Goal: Transaction & Acquisition: Purchase product/service

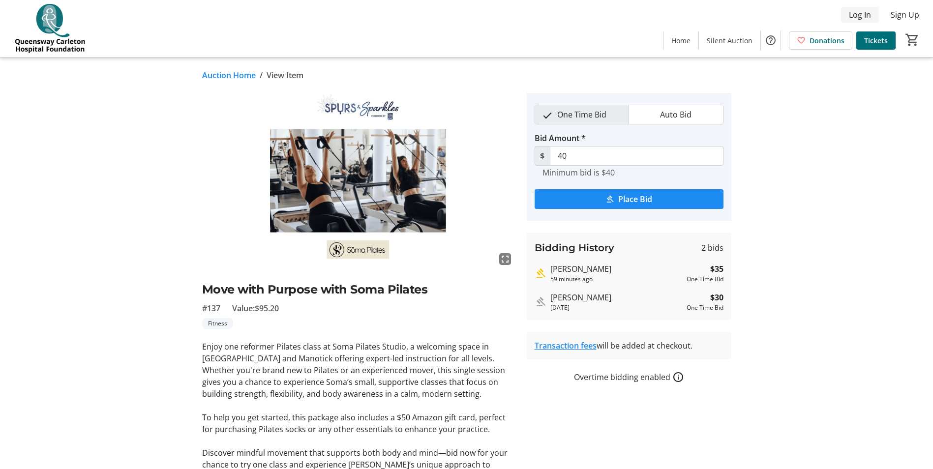
click at [860, 15] on span "Log In" at bounding box center [859, 15] width 22 height 12
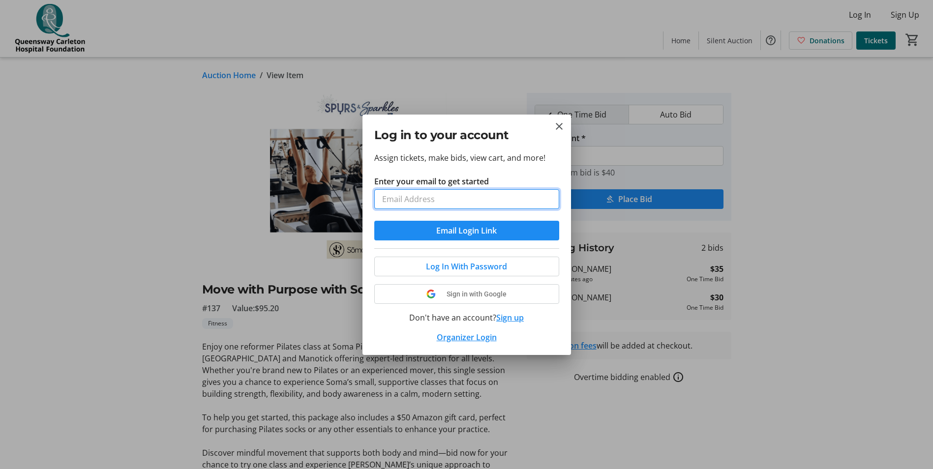
click at [472, 202] on input "Enter your email to get started" at bounding box center [466, 199] width 185 height 20
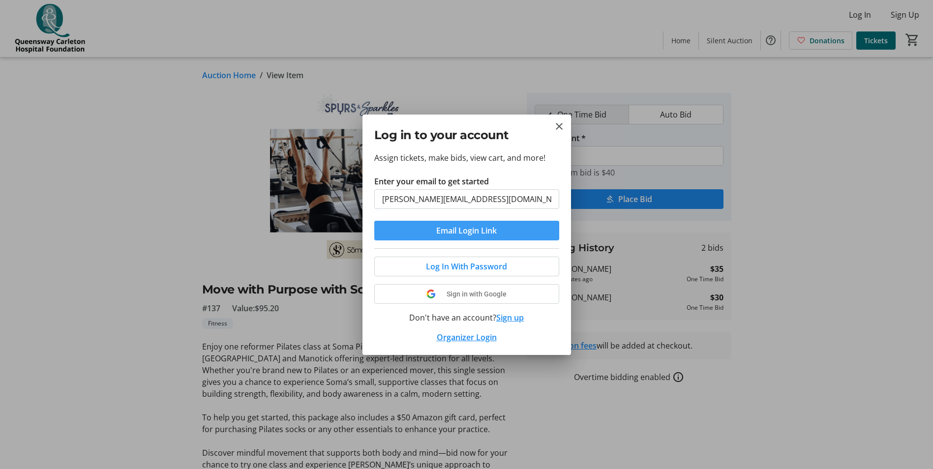
click at [419, 229] on span "submit" at bounding box center [466, 231] width 185 height 24
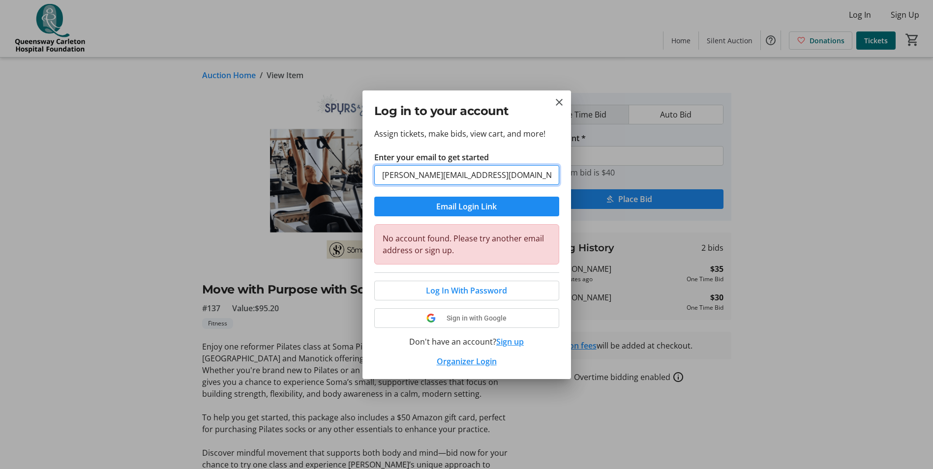
click at [426, 177] on input "[PERSON_NAME][EMAIL_ADDRESS][DOMAIN_NAME]" at bounding box center [466, 175] width 185 height 20
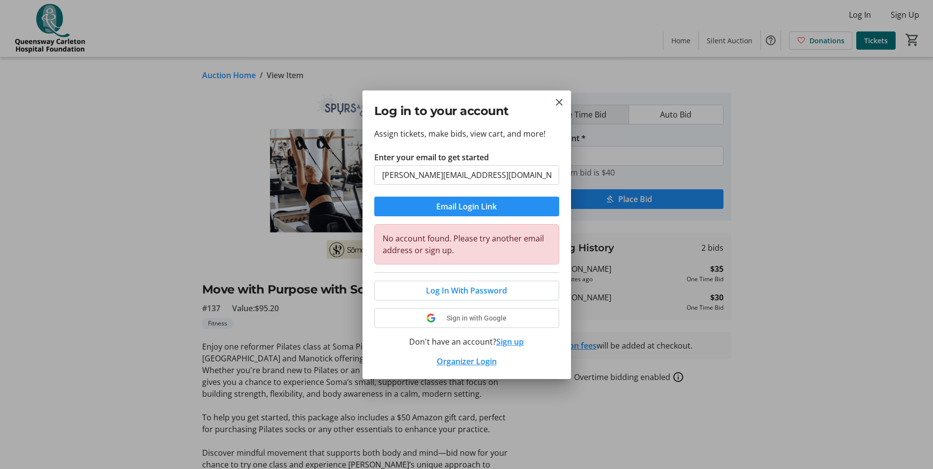
click at [431, 207] on span "submit" at bounding box center [466, 207] width 185 height 24
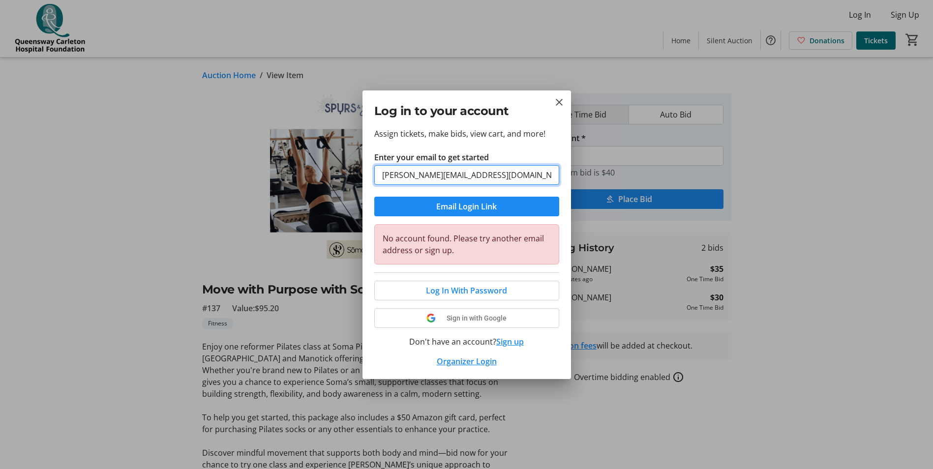
click at [428, 181] on input "[PERSON_NAME][EMAIL_ADDRESS][DOMAIN_NAME]" at bounding box center [466, 175] width 185 height 20
click at [419, 178] on input "[PERSON_NAME][EMAIL_ADDRESS][DOMAIN_NAME]" at bounding box center [466, 175] width 185 height 20
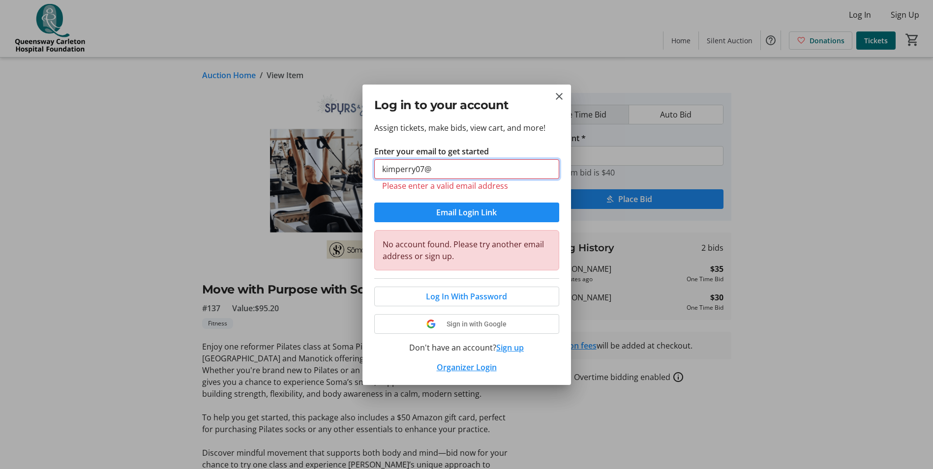
type input "[EMAIL_ADDRESS][DOMAIN_NAME]"
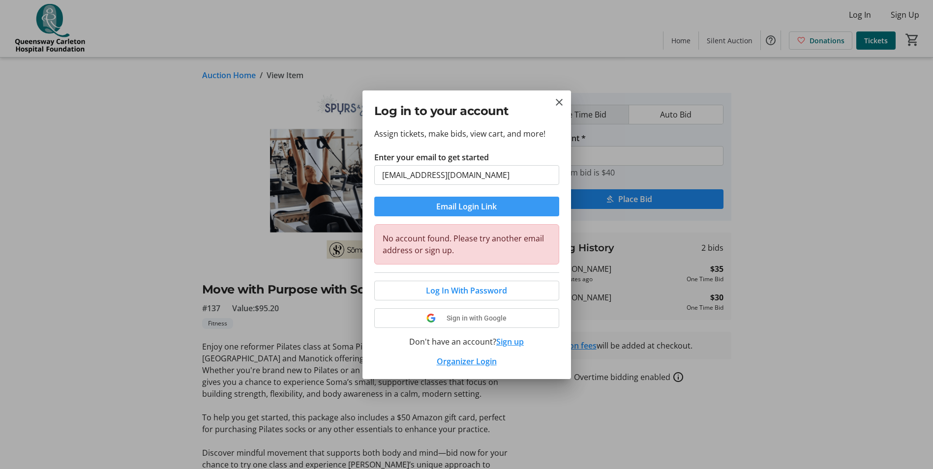
click at [446, 204] on span "Email Login Link" at bounding box center [466, 207] width 60 height 12
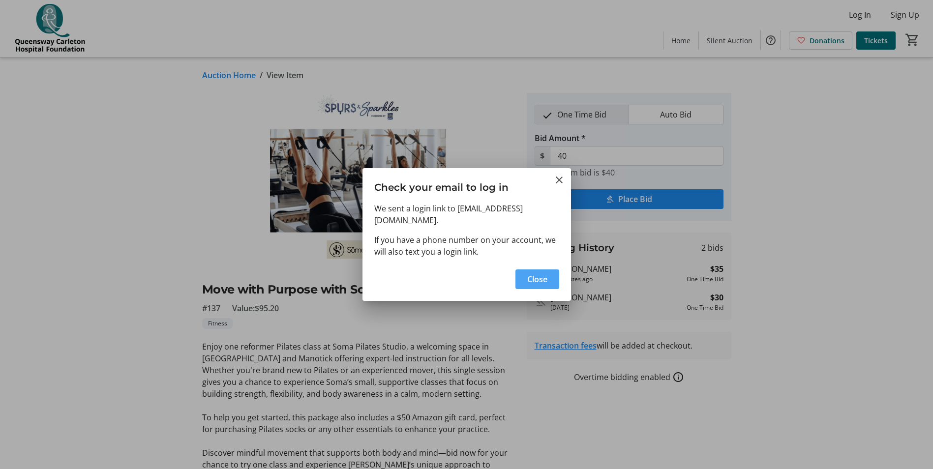
drag, startPoint x: 531, startPoint y: 276, endPoint x: 526, endPoint y: 256, distance: 20.4
click at [530, 276] on span "Close" at bounding box center [537, 279] width 20 height 12
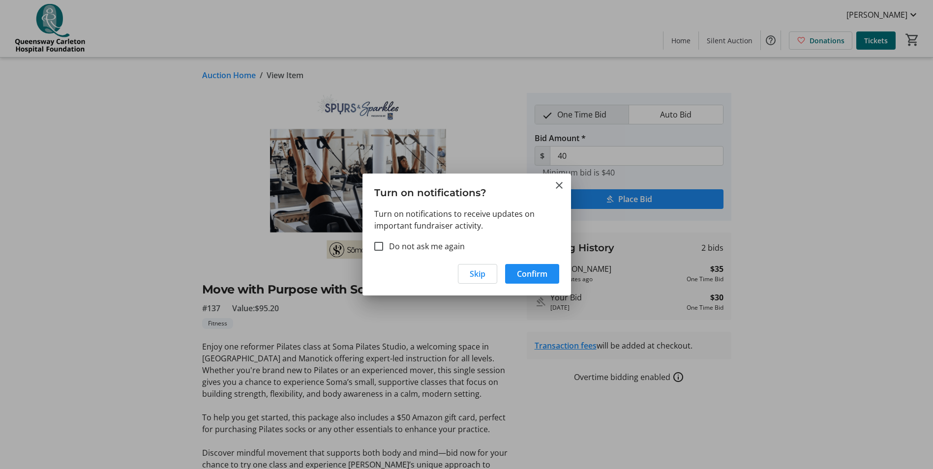
click at [401, 246] on label "Do not ask me again" at bounding box center [424, 246] width 82 height 12
click at [383, 246] on input "Do not ask me again" at bounding box center [378, 246] width 9 height 9
checkbox input "true"
click at [482, 273] on span "Skip" at bounding box center [477, 274] width 16 height 12
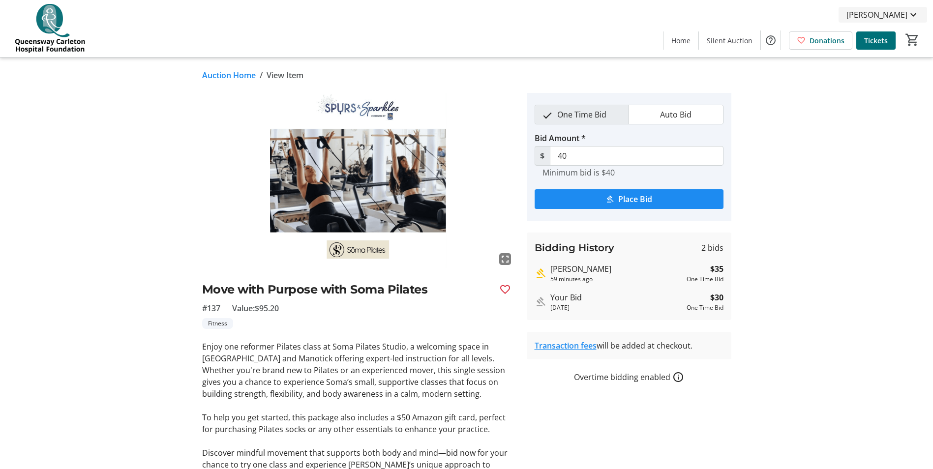
click at [874, 14] on span "[PERSON_NAME]" at bounding box center [876, 15] width 61 height 12
click at [874, 41] on span "My Bidding History" at bounding box center [884, 38] width 70 height 12
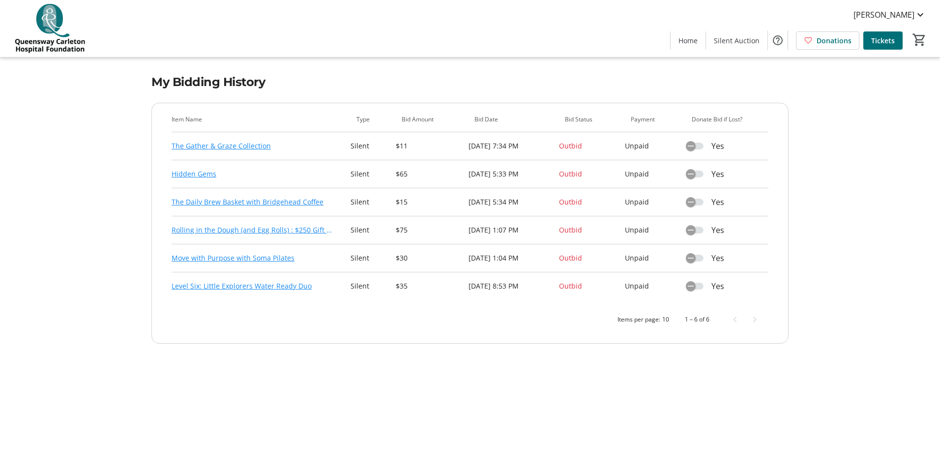
click at [200, 151] on link "The Gather & Graze Collection" at bounding box center [221, 146] width 99 height 12
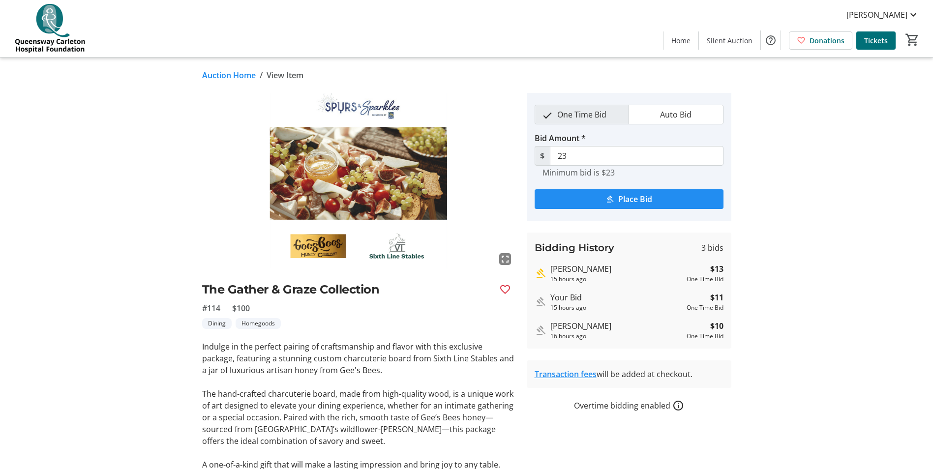
scroll to position [39, 0]
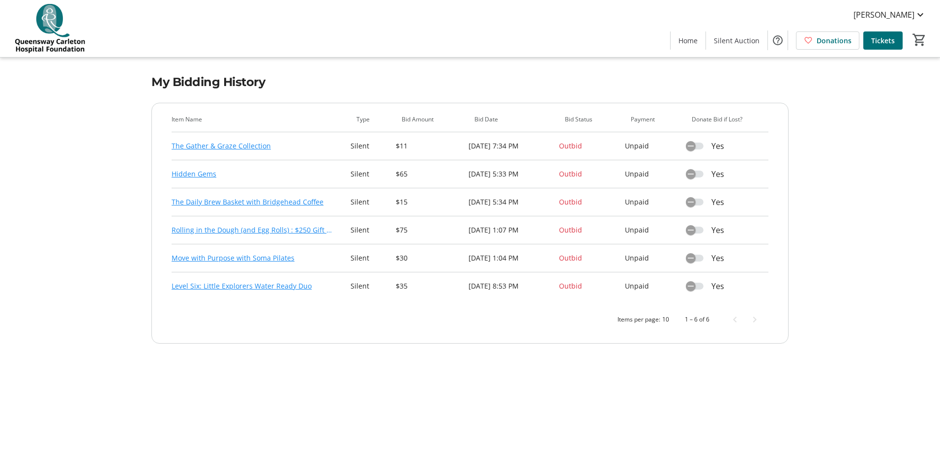
click at [201, 150] on link "The Gather & Graze Collection" at bounding box center [221, 146] width 99 height 12
click at [207, 149] on link "The Gather & Graze Collection" at bounding box center [221, 146] width 99 height 12
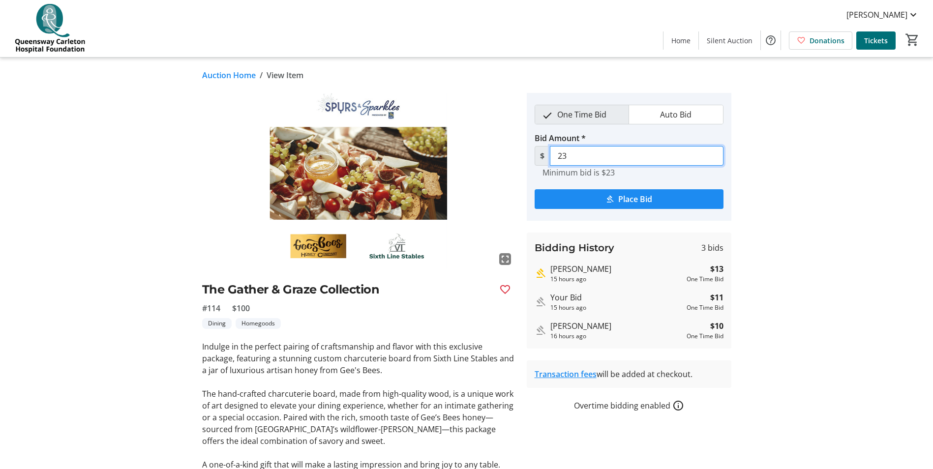
click at [584, 154] on input "23" at bounding box center [637, 156] width 174 height 20
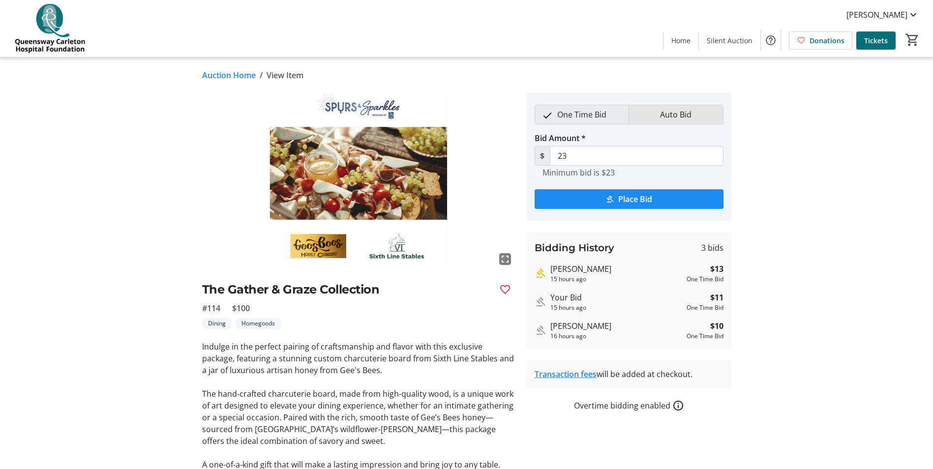
click at [658, 121] on span "Auto Bid" at bounding box center [675, 114] width 43 height 19
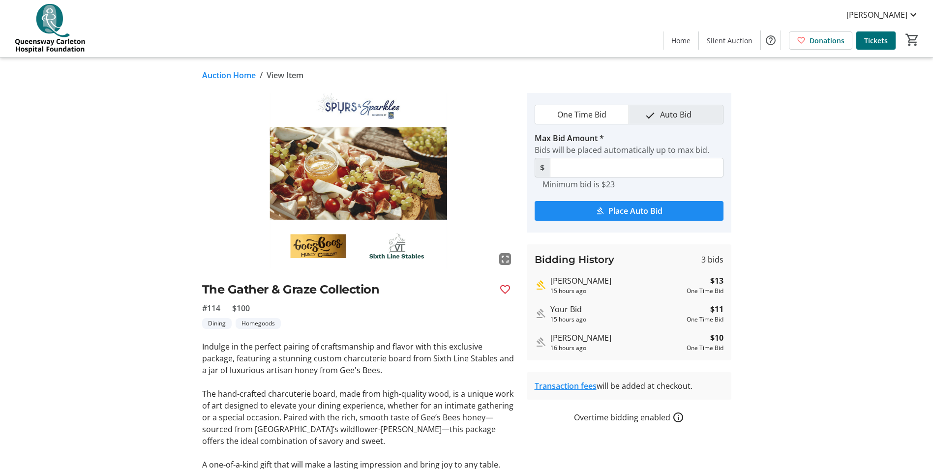
click at [545, 112] on mat-pseudo-checkbox "button" at bounding box center [547, 115] width 9 height 9
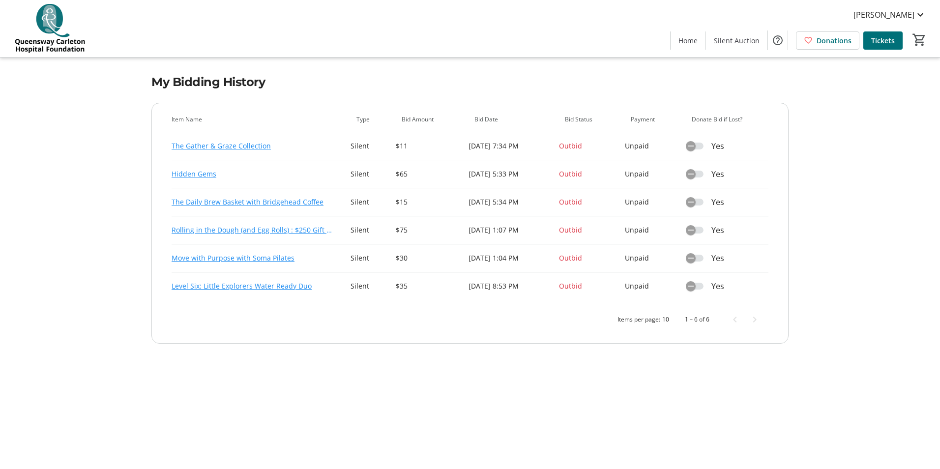
click at [196, 174] on link "Hidden Gems" at bounding box center [194, 174] width 45 height 12
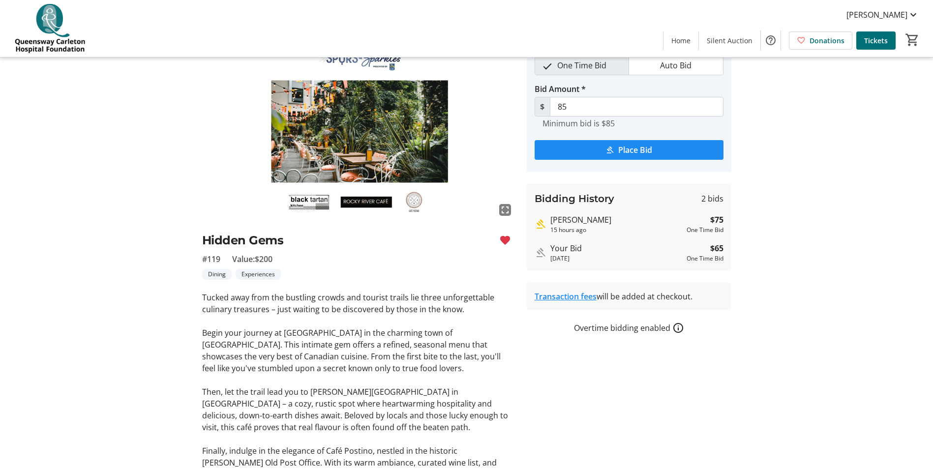
scroll to position [98, 0]
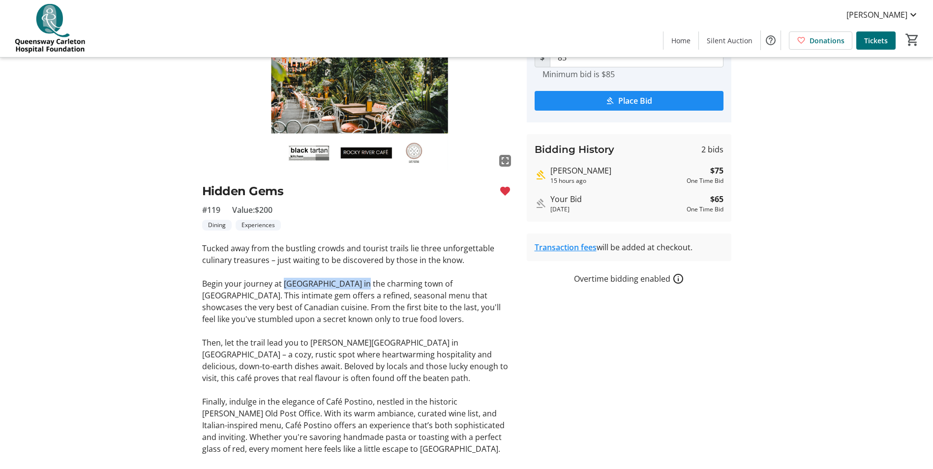
drag, startPoint x: 283, startPoint y: 282, endPoint x: 356, endPoint y: 283, distance: 73.7
click at [356, 283] on p "Begin your journey at [GEOGRAPHIC_DATA] in the charming town of [GEOGRAPHIC_DAT…" at bounding box center [358, 301] width 313 height 47
copy p "Black Tartan Kitchen"
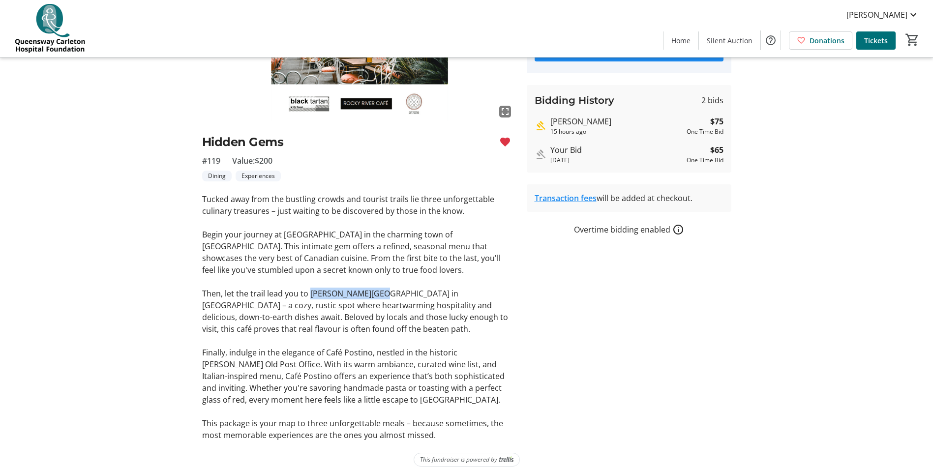
drag, startPoint x: 310, startPoint y: 293, endPoint x: 372, endPoint y: 292, distance: 61.5
click at [372, 292] on p "Then, let the trail lead you to [PERSON_NAME][GEOGRAPHIC_DATA] in [GEOGRAPHIC_D…" at bounding box center [358, 311] width 313 height 47
copy p "[PERSON_NAME][GEOGRAPHIC_DATA]"
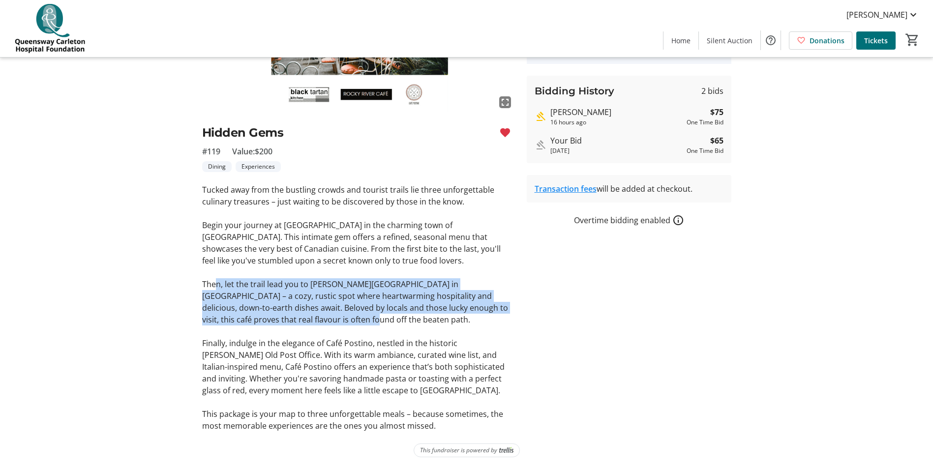
drag, startPoint x: 213, startPoint y: 287, endPoint x: 285, endPoint y: 319, distance: 78.6
click at [285, 319] on p "Then, let the trail lead you to [PERSON_NAME][GEOGRAPHIC_DATA] in [GEOGRAPHIC_D…" at bounding box center [358, 301] width 313 height 47
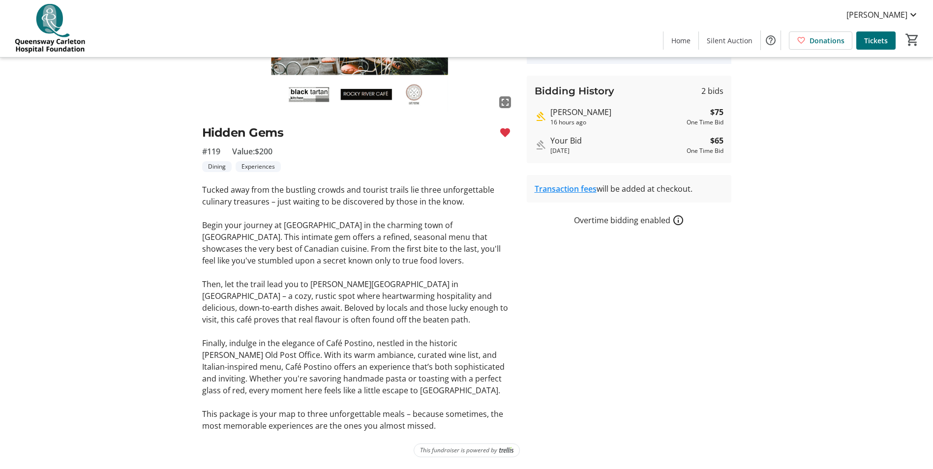
drag, startPoint x: 285, startPoint y: 319, endPoint x: 287, endPoint y: 327, distance: 8.5
click at [287, 327] on p at bounding box center [358, 331] width 313 height 12
drag, startPoint x: 210, startPoint y: 349, endPoint x: 332, endPoint y: 354, distance: 122.5
click at [332, 354] on p "Finally, indulge in the elegance of Café Postino, nestled in the historic [PERS…" at bounding box center [358, 366] width 313 height 59
drag, startPoint x: 332, startPoint y: 354, endPoint x: 357, endPoint y: 381, distance: 37.2
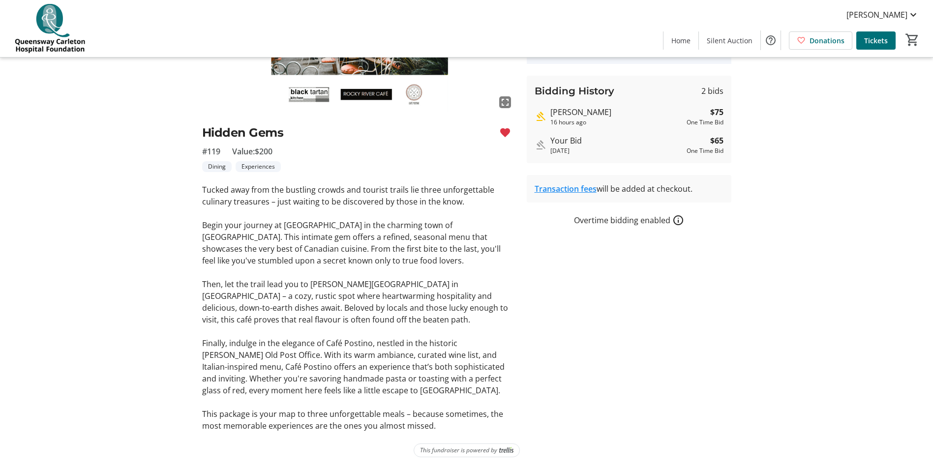
click at [357, 381] on p "Finally, indulge in the elegance of Café Postino, nestled in the historic [PERS…" at bounding box center [358, 366] width 313 height 59
drag, startPoint x: 326, startPoint y: 344, endPoint x: 370, endPoint y: 340, distance: 43.9
click at [370, 340] on p "Finally, indulge in the elegance of Café Postino, nestled in the historic [PERS…" at bounding box center [358, 366] width 313 height 59
copy p "Café Postino"
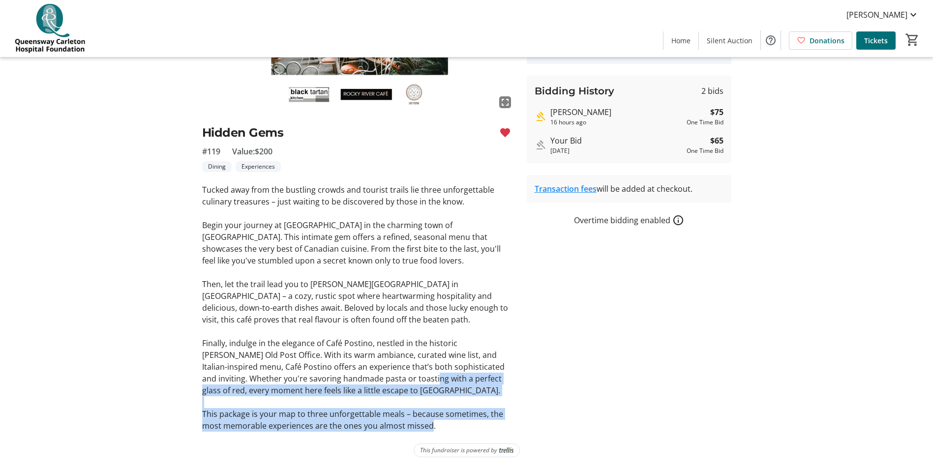
drag, startPoint x: 427, startPoint y: 423, endPoint x: 375, endPoint y: 379, distance: 68.4
click at [375, 379] on div "Tucked away from the bustling crowds and tourist trails lie three unforgettable…" at bounding box center [358, 308] width 313 height 248
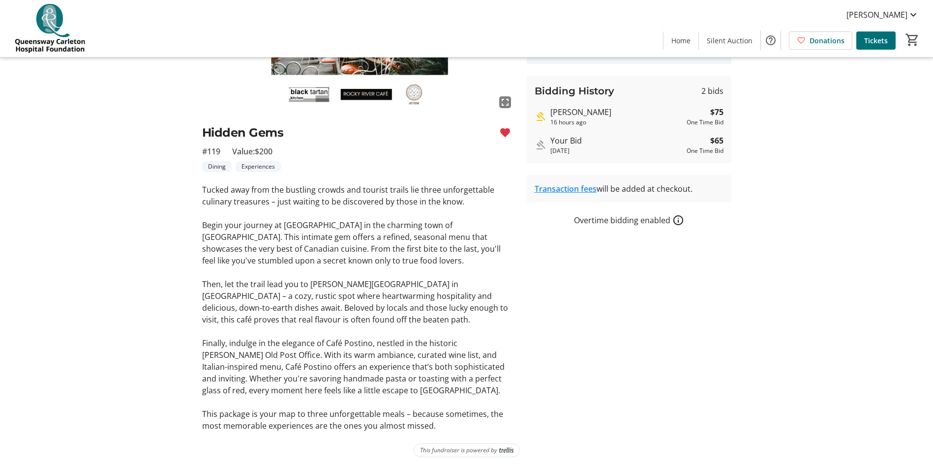
click at [244, 320] on p "Then, let the trail lead you to [PERSON_NAME][GEOGRAPHIC_DATA] in [GEOGRAPHIC_D…" at bounding box center [358, 301] width 313 height 47
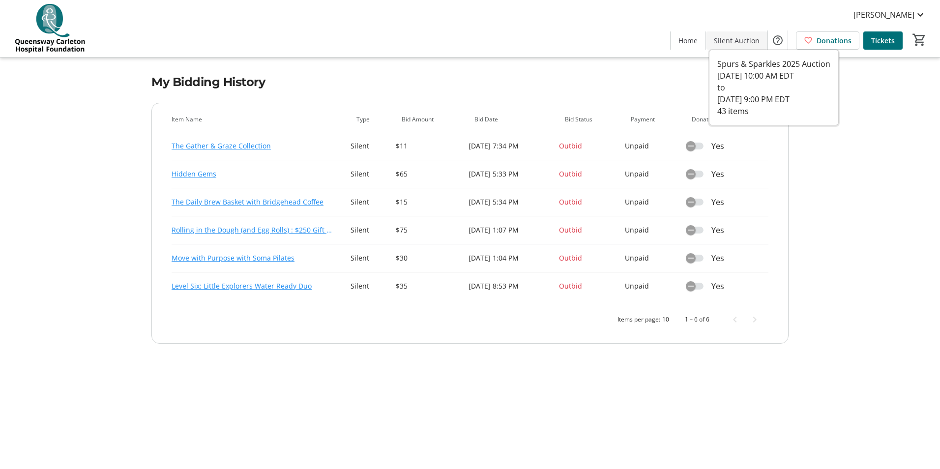
click at [746, 40] on span "Silent Auction" at bounding box center [737, 40] width 46 height 10
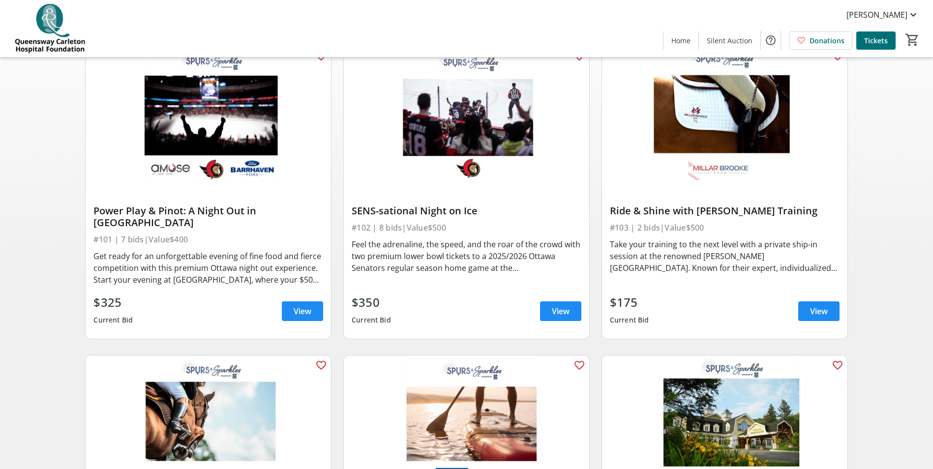
scroll to position [147, 0]
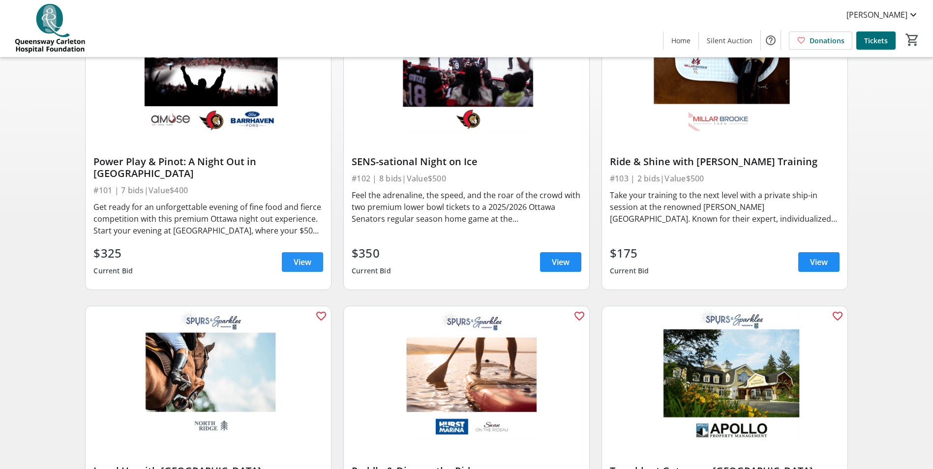
click at [297, 256] on span "View" at bounding box center [302, 262] width 18 height 12
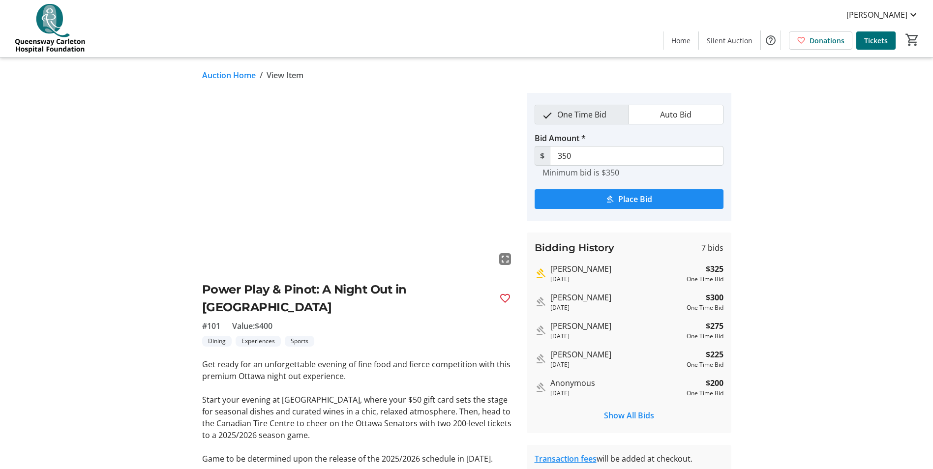
scroll to position [49, 0]
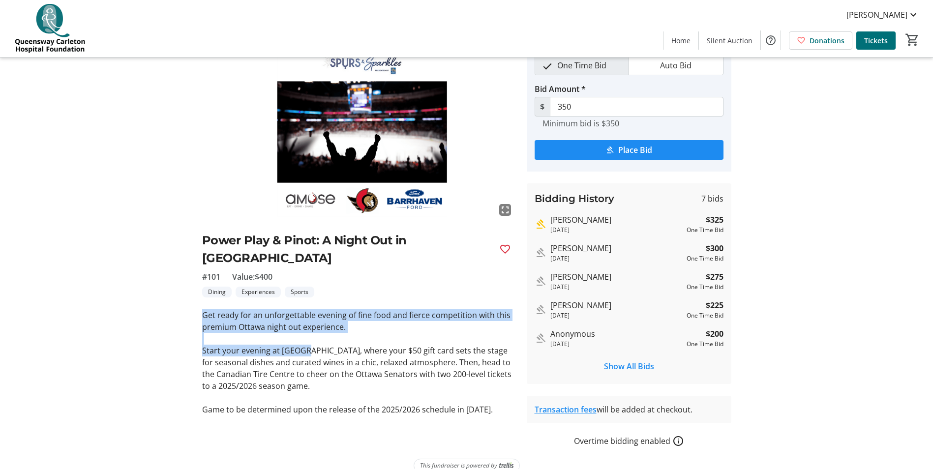
drag, startPoint x: 199, startPoint y: 299, endPoint x: 306, endPoint y: 332, distance: 112.3
click at [306, 332] on tr-auction-item-ui "fullscreen Power Play & Pinot: A Night Out in [GEOGRAPHIC_DATA] #101 Value: $40…" at bounding box center [358, 245] width 324 height 403
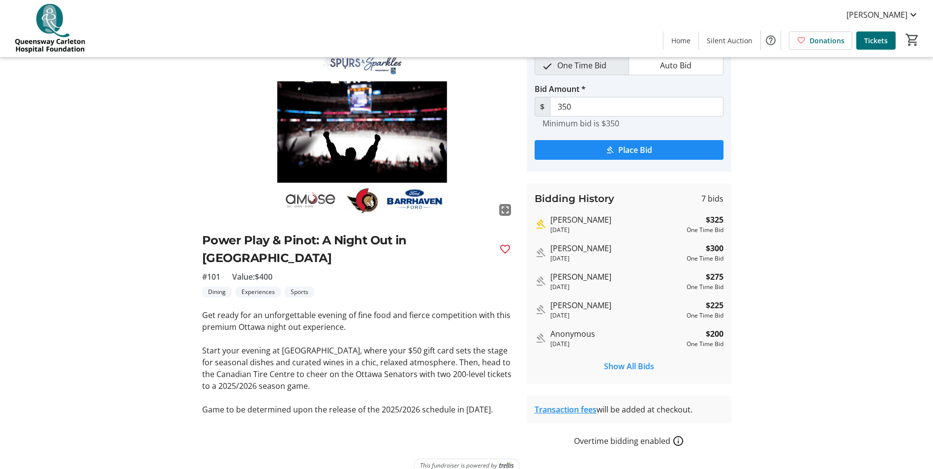
drag, startPoint x: 306, startPoint y: 332, endPoint x: 336, endPoint y: 337, distance: 30.3
click at [336, 345] on p "Start your evening at [GEOGRAPHIC_DATA], where your $50 gift card sets the stag…" at bounding box center [358, 368] width 313 height 47
drag, startPoint x: 232, startPoint y: 326, endPoint x: 381, endPoint y: 370, distance: 155.4
click at [381, 370] on div "Get ready for an unforgettable evening of fine food and fierce competition with…" at bounding box center [358, 362] width 313 height 106
drag, startPoint x: 381, startPoint y: 370, endPoint x: 317, endPoint y: 362, distance: 64.4
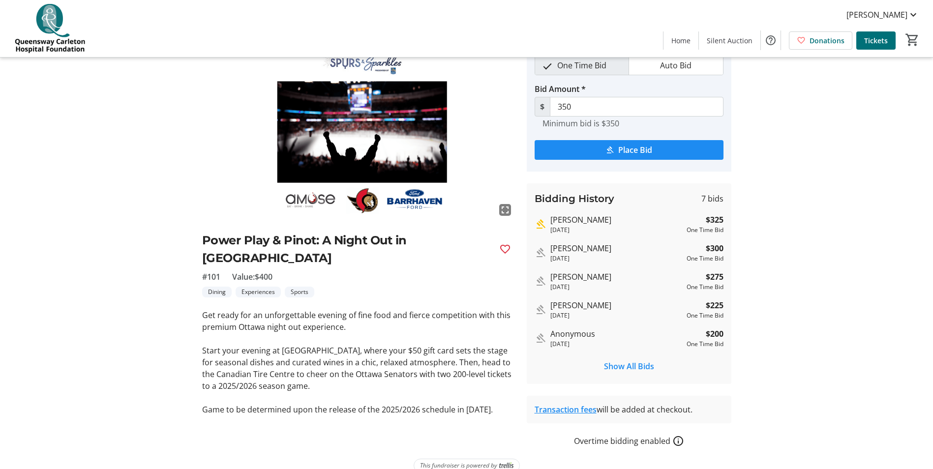
click at [317, 362] on p "Start your evening at [GEOGRAPHIC_DATA], where your $50 gift card sets the stag…" at bounding box center [358, 368] width 313 height 47
drag, startPoint x: 288, startPoint y: 330, endPoint x: 361, endPoint y: 333, distance: 73.3
click at [361, 345] on p "Start your evening at [GEOGRAPHIC_DATA], where your $50 gift card sets the stag…" at bounding box center [358, 368] width 313 height 47
copy p "Amuse Kitchen & Wine"
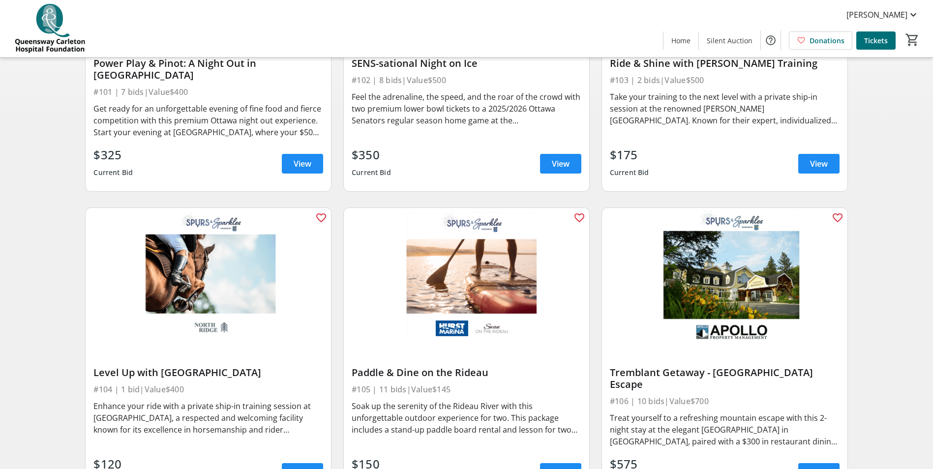
scroll to position [147, 0]
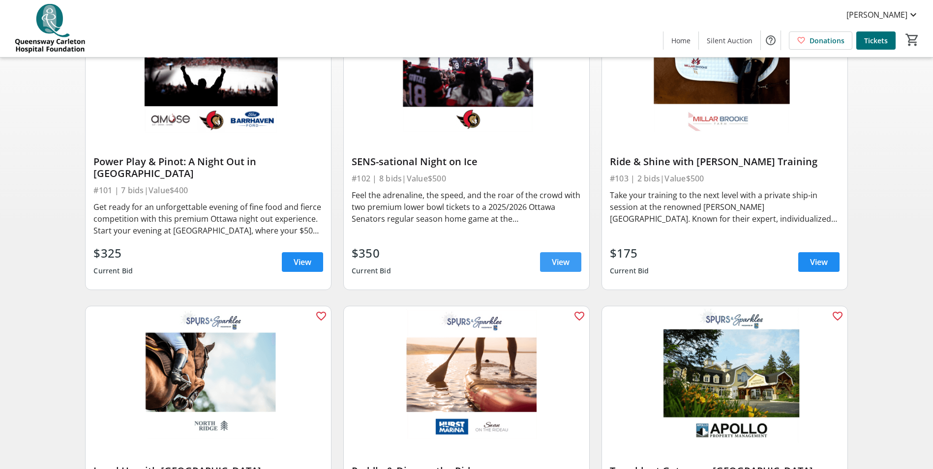
click at [547, 250] on span at bounding box center [560, 262] width 41 height 24
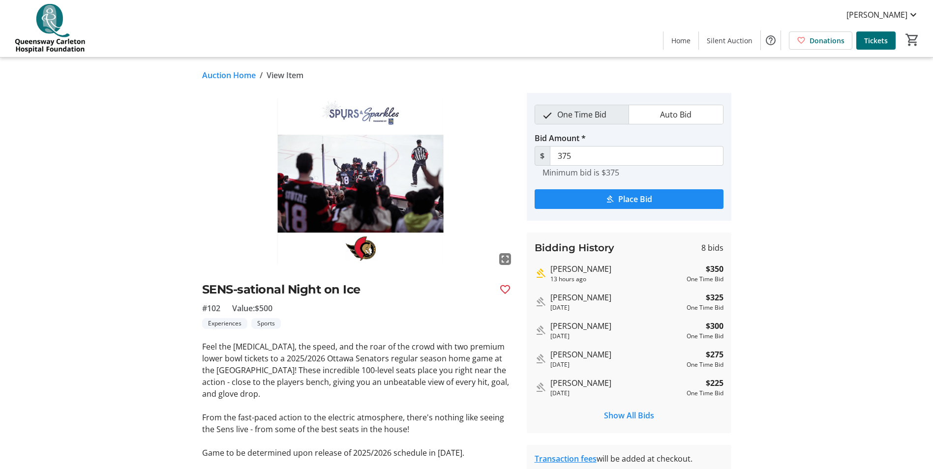
scroll to position [64, 0]
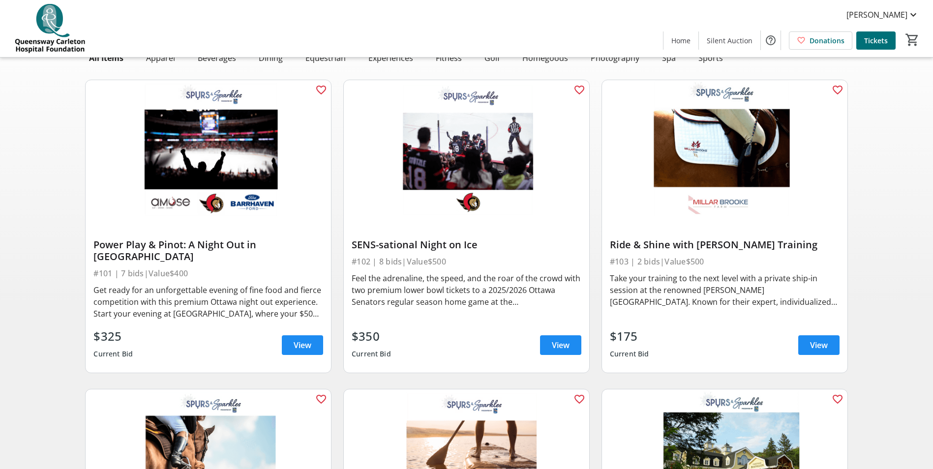
scroll to position [147, 0]
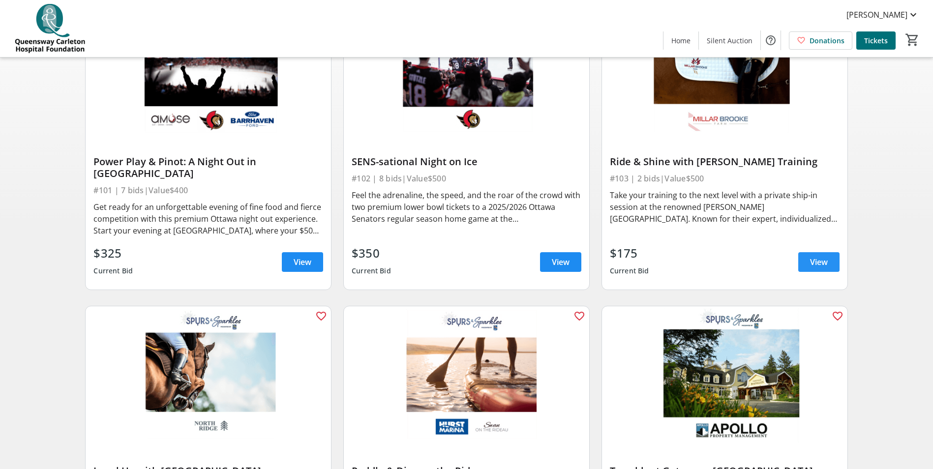
click at [822, 256] on span "View" at bounding box center [819, 262] width 18 height 12
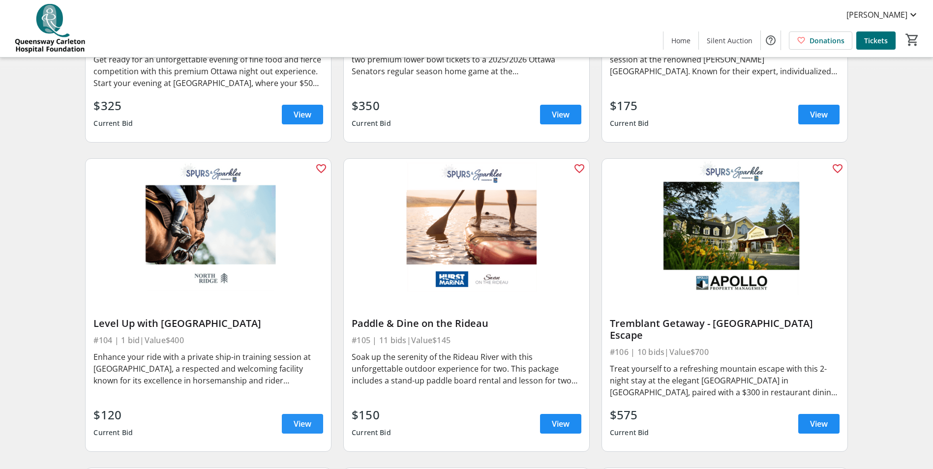
scroll to position [344, 0]
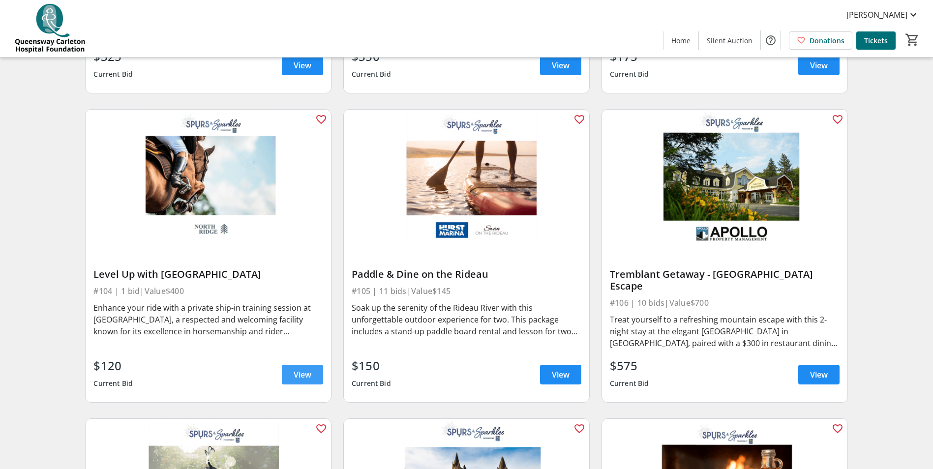
click at [297, 363] on span at bounding box center [302, 375] width 41 height 24
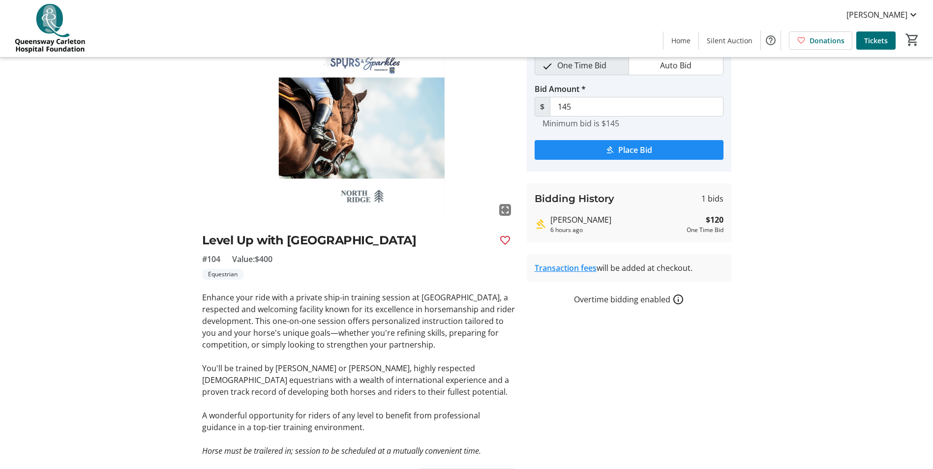
scroll to position [74, 0]
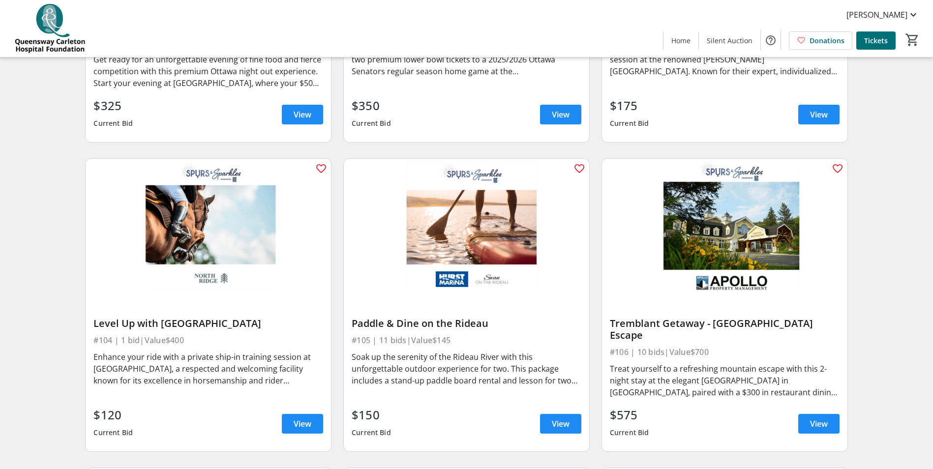
scroll to position [344, 0]
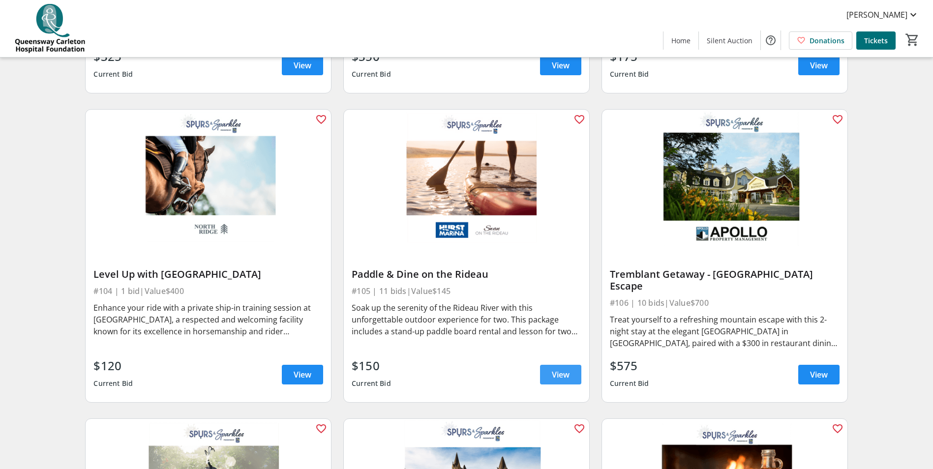
click at [555, 369] on span "View" at bounding box center [561, 375] width 18 height 12
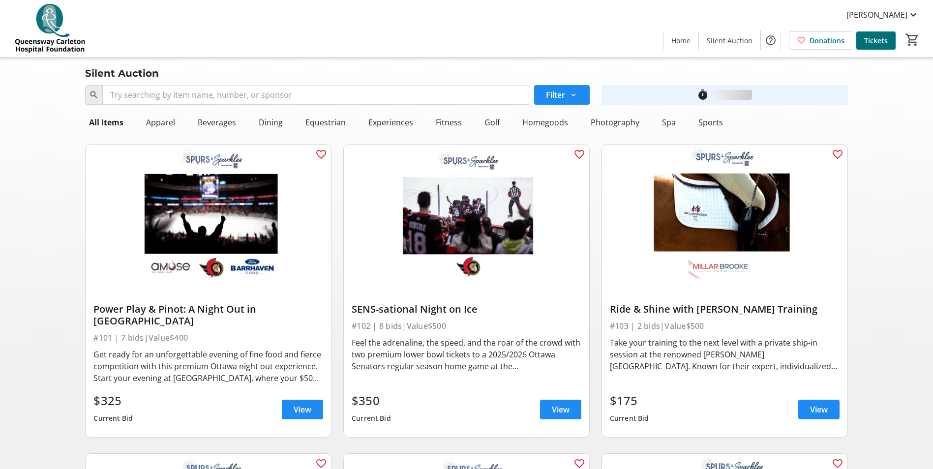
scroll to position [344, 0]
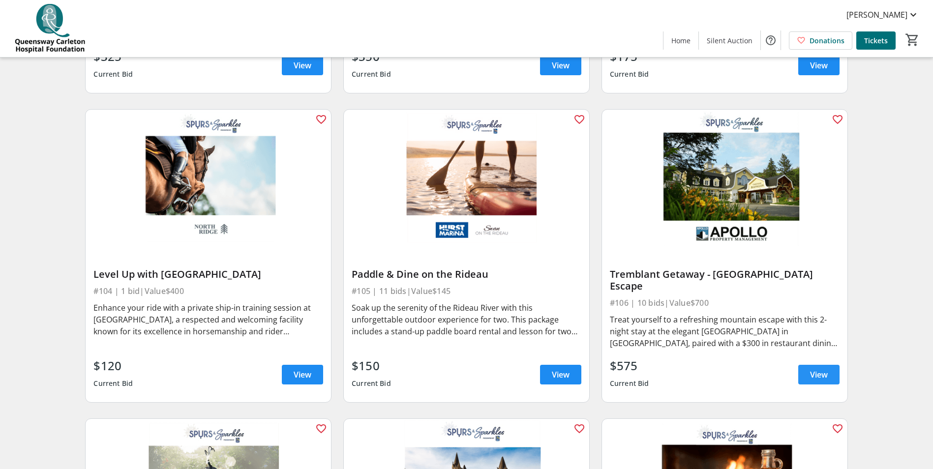
click at [815, 369] on span "View" at bounding box center [819, 375] width 18 height 12
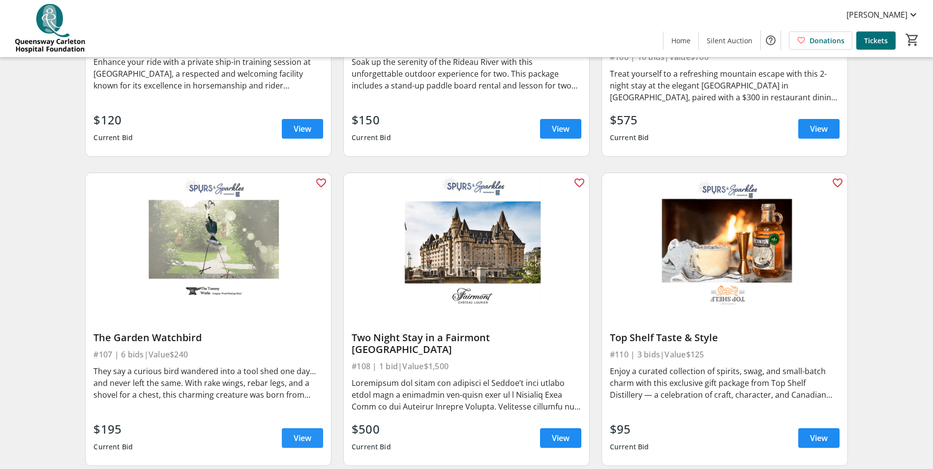
scroll to position [688, 0]
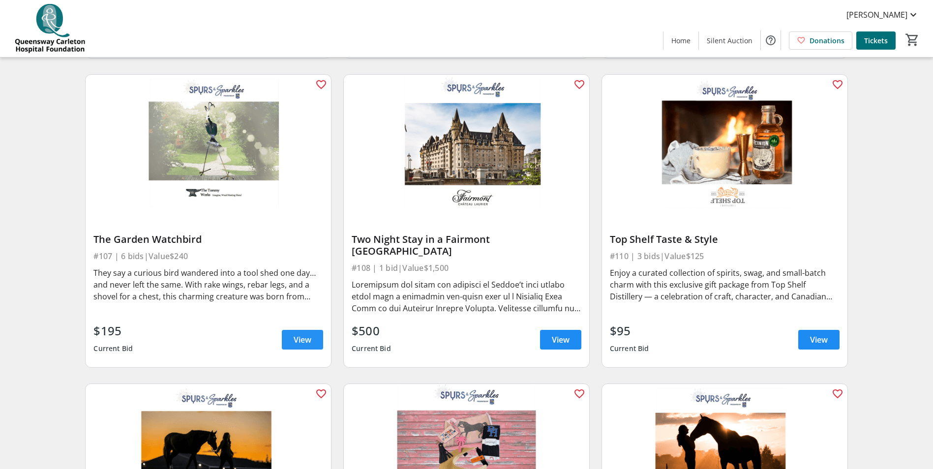
click at [292, 328] on span at bounding box center [302, 340] width 41 height 24
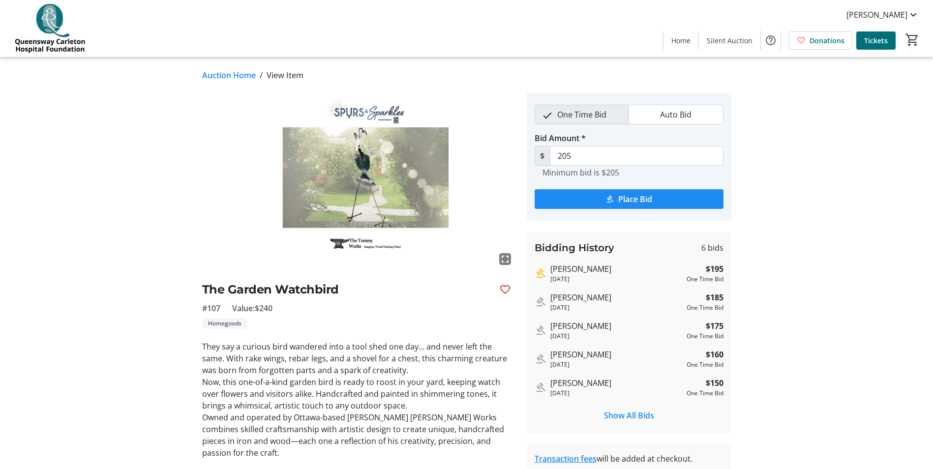
scroll to position [688, 0]
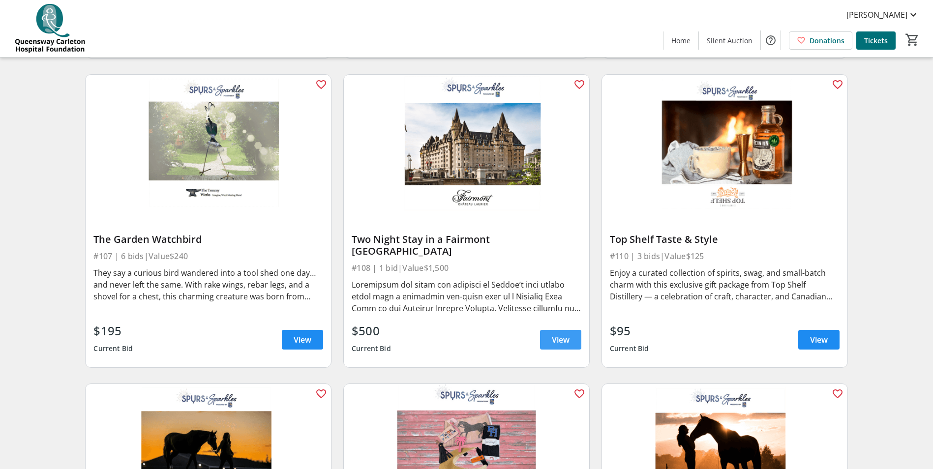
click at [564, 334] on span "View" at bounding box center [561, 340] width 18 height 12
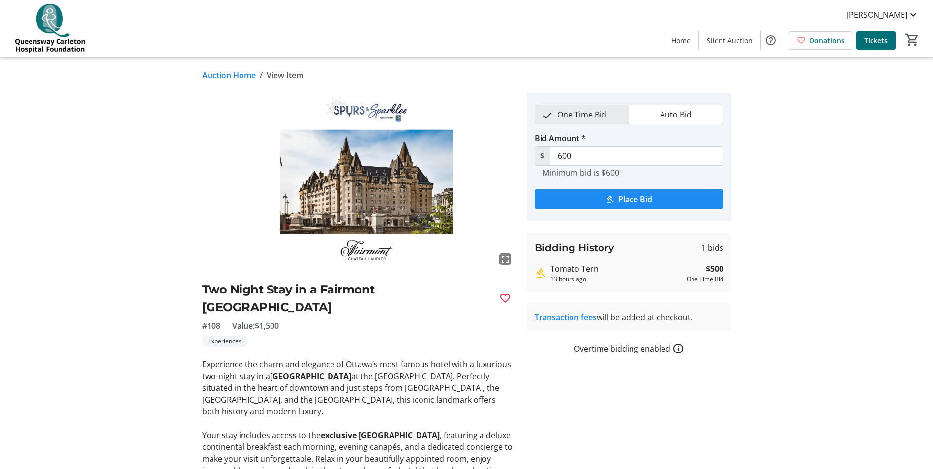
scroll to position [688, 0]
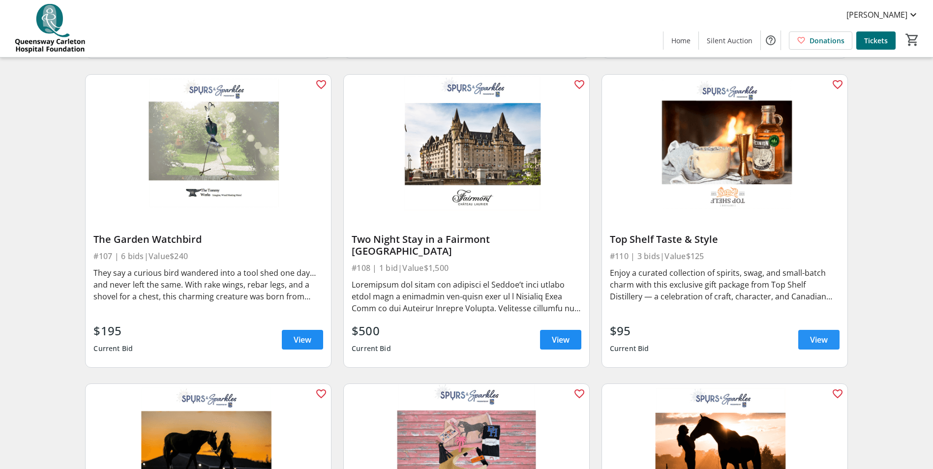
click at [818, 334] on span "View" at bounding box center [819, 340] width 18 height 12
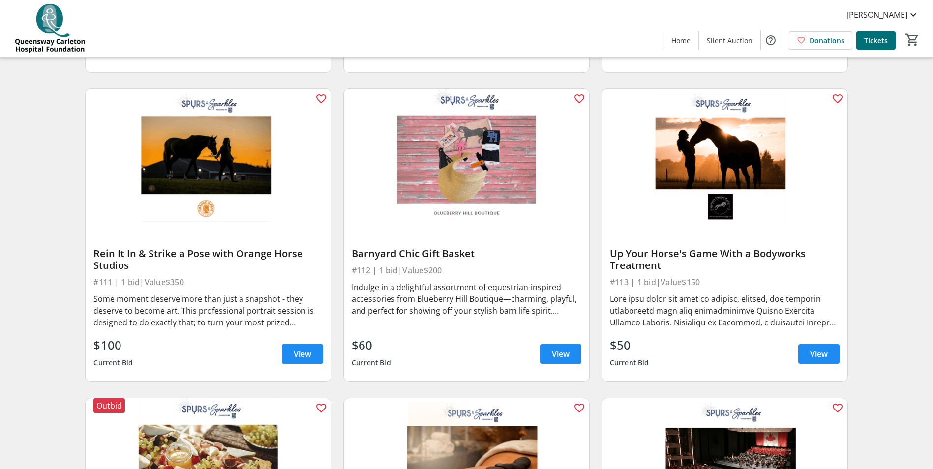
scroll to position [1032, 0]
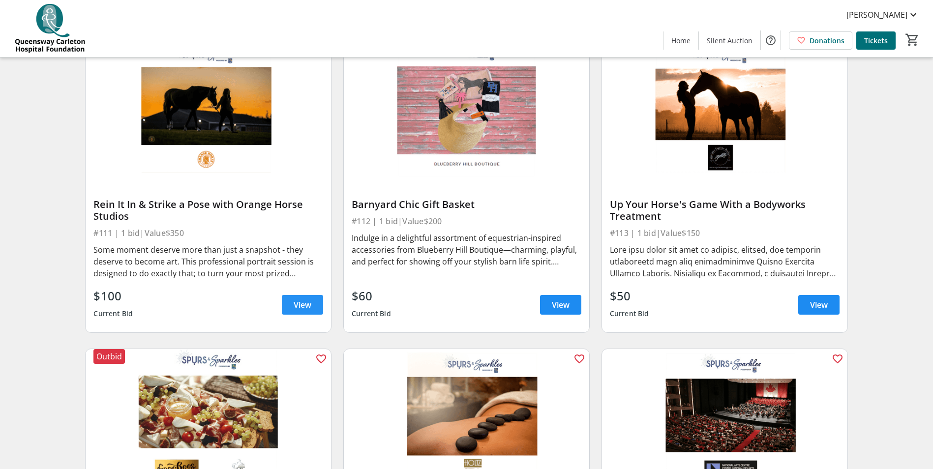
click at [293, 299] on span "View" at bounding box center [302, 305] width 18 height 12
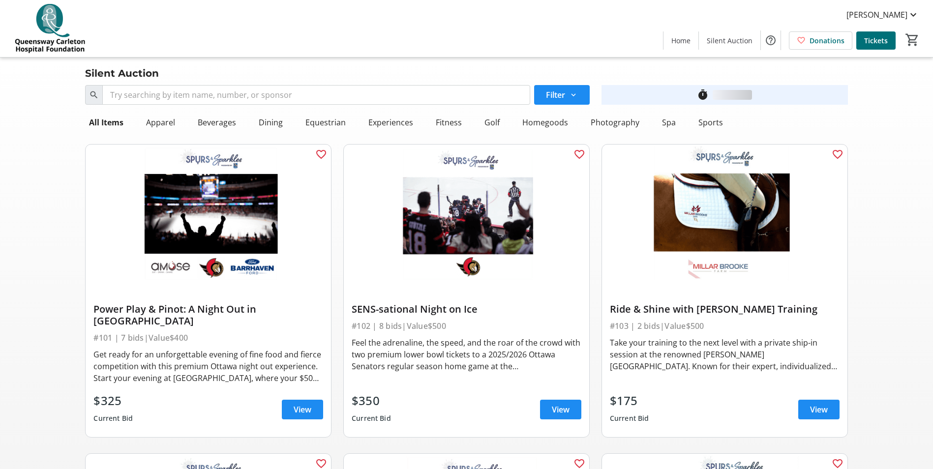
scroll to position [1032, 0]
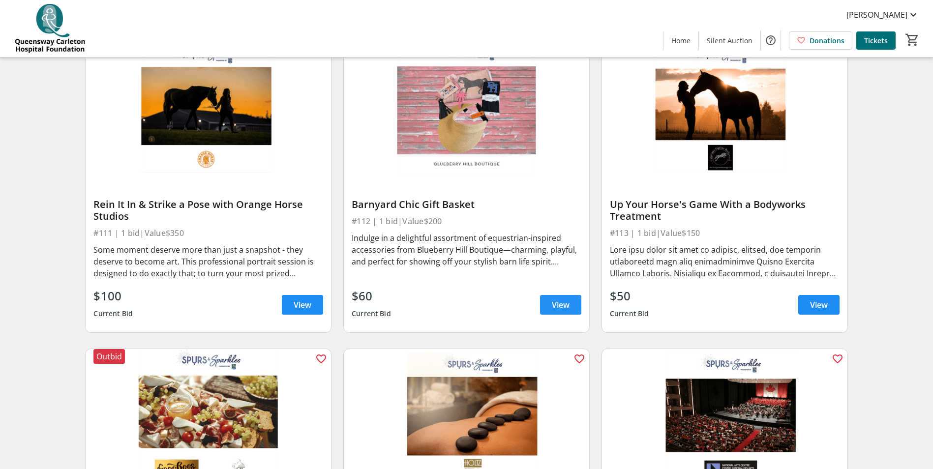
click at [549, 293] on span at bounding box center [560, 305] width 41 height 24
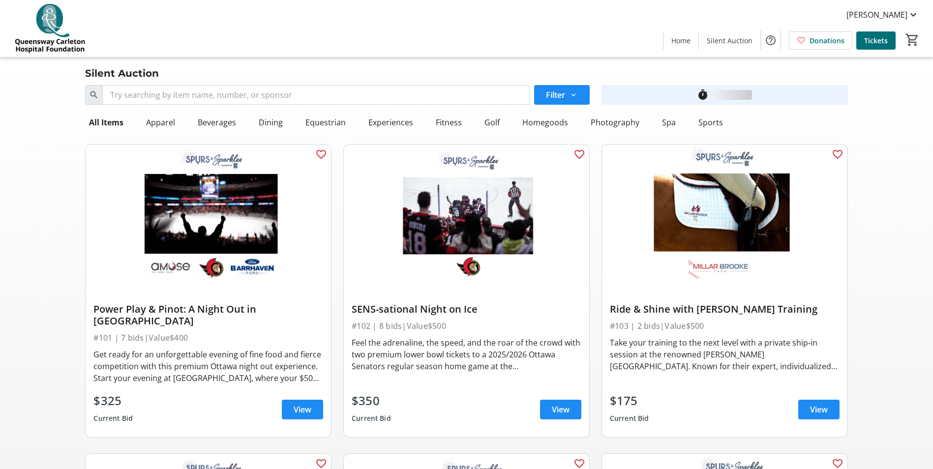
scroll to position [1032, 0]
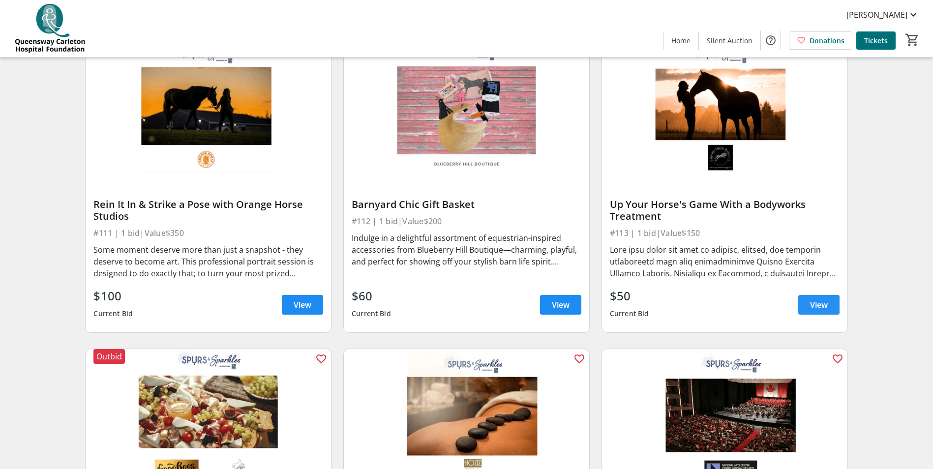
click at [816, 299] on span "View" at bounding box center [819, 305] width 18 height 12
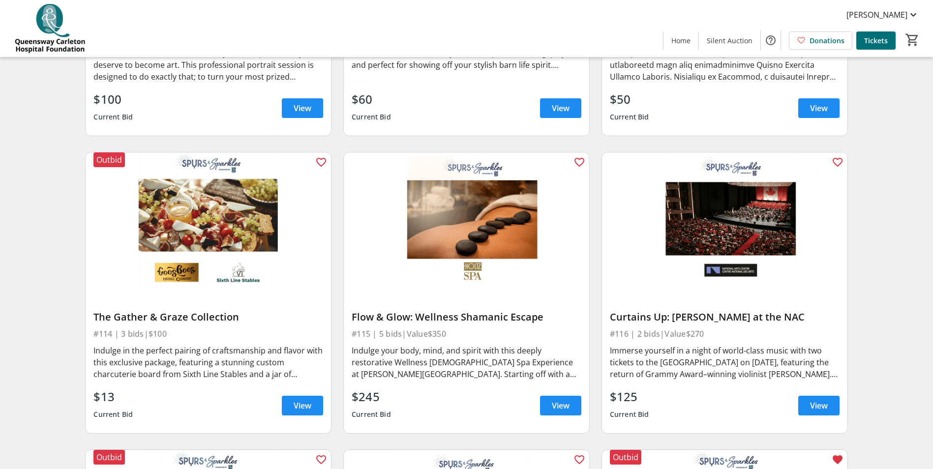
scroll to position [1278, 0]
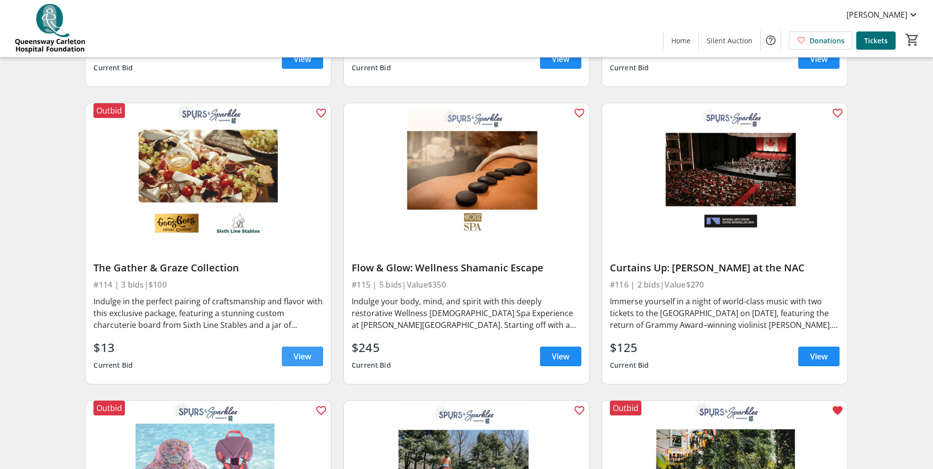
click at [301, 350] on span "View" at bounding box center [302, 356] width 18 height 12
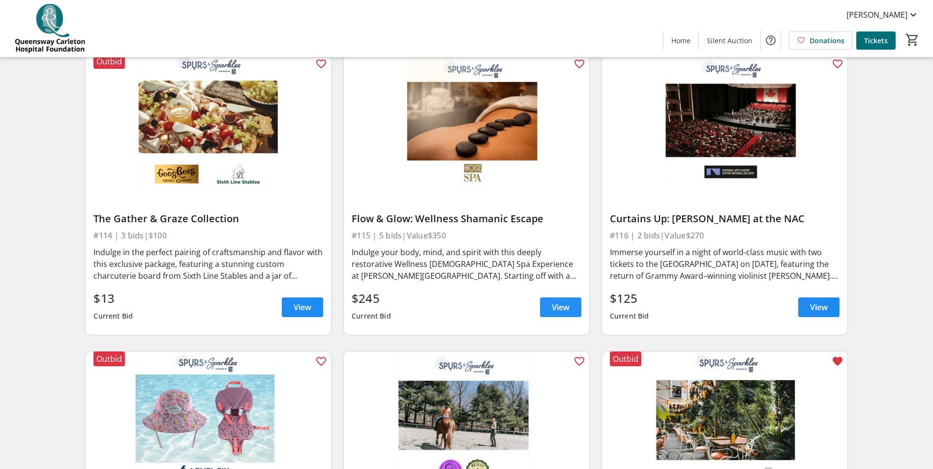
click at [569, 299] on span at bounding box center [560, 307] width 41 height 24
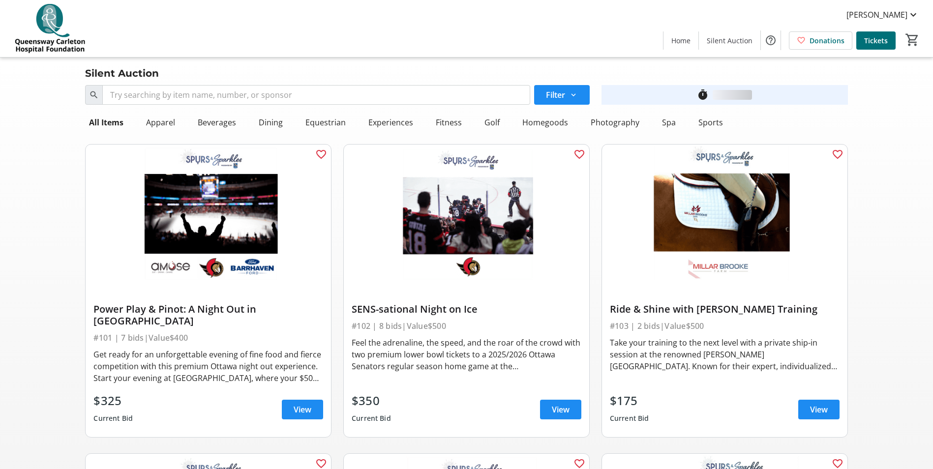
scroll to position [1327, 0]
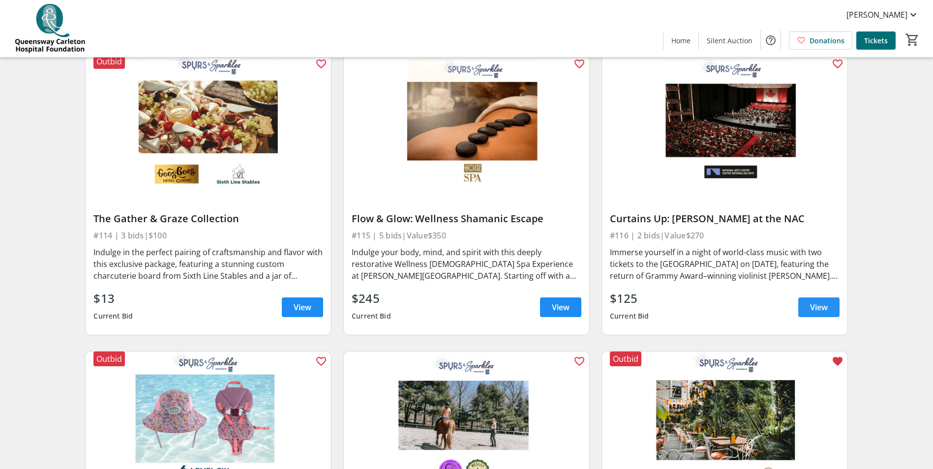
click at [816, 301] on span "View" at bounding box center [819, 307] width 18 height 12
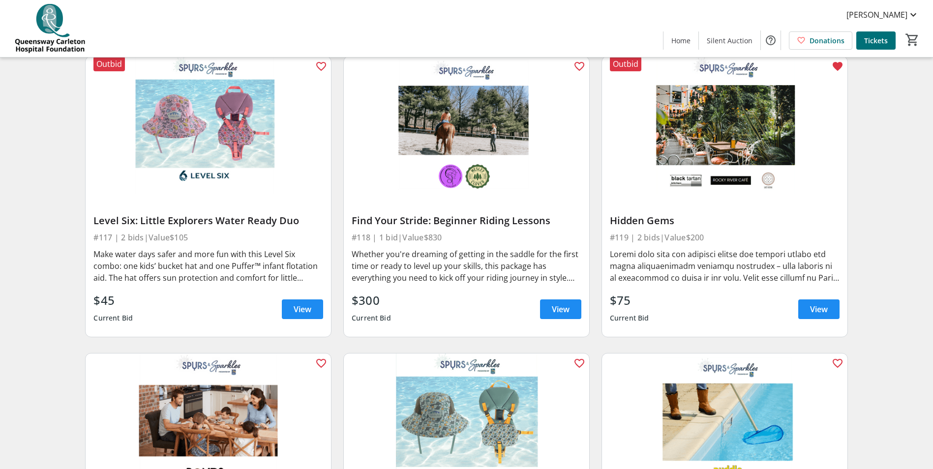
scroll to position [1671, 0]
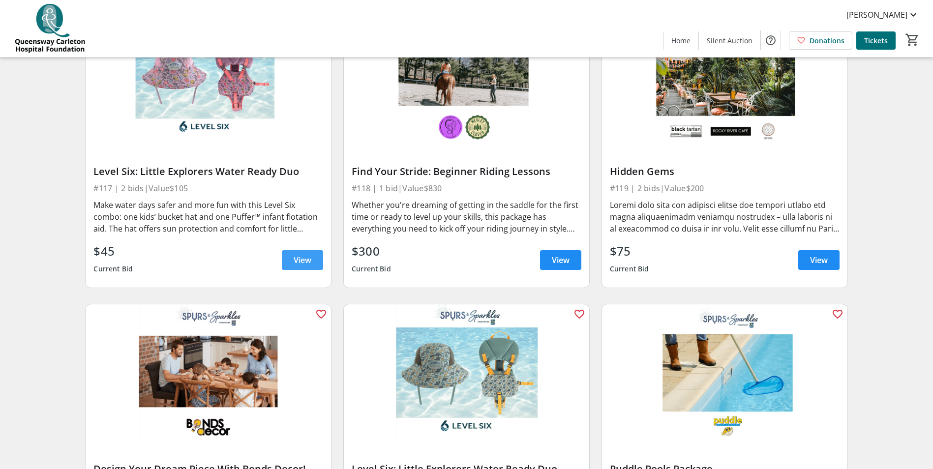
click at [290, 248] on span at bounding box center [302, 260] width 41 height 24
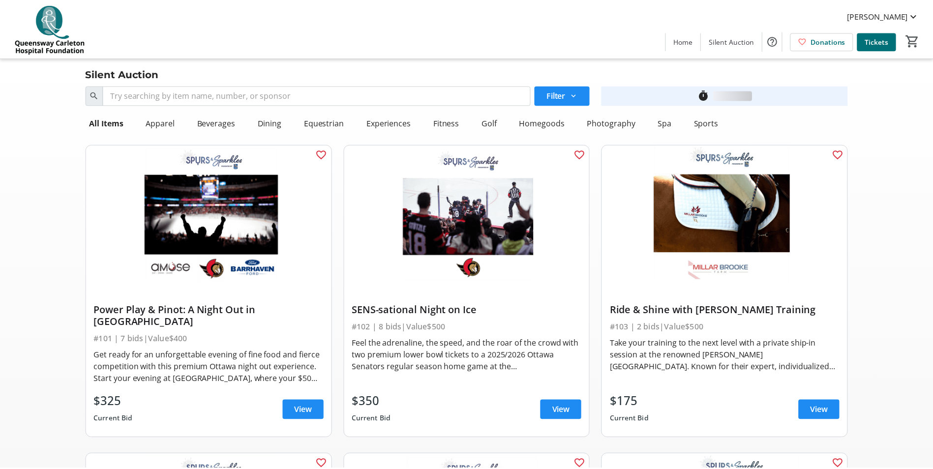
scroll to position [1671, 0]
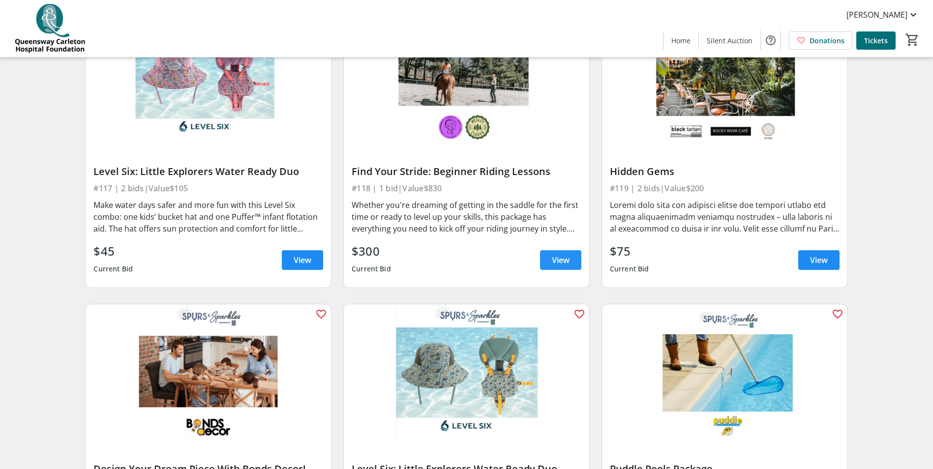
click at [553, 248] on span at bounding box center [560, 260] width 41 height 24
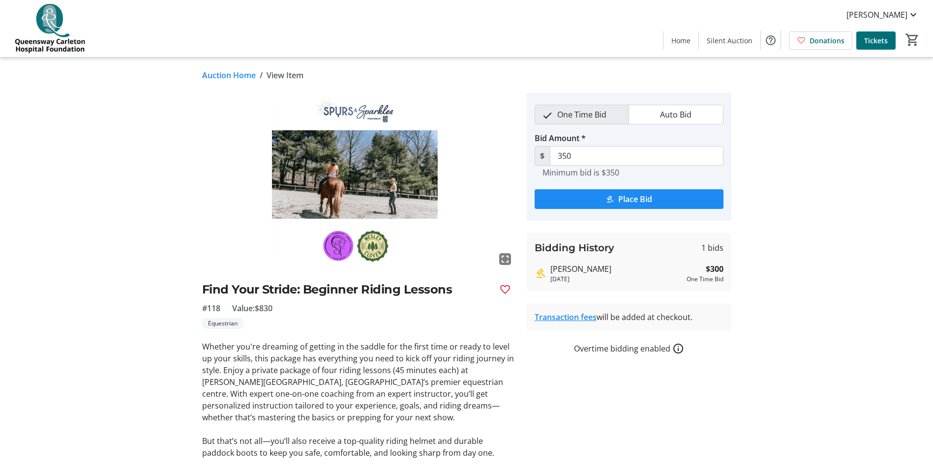
scroll to position [1671, 0]
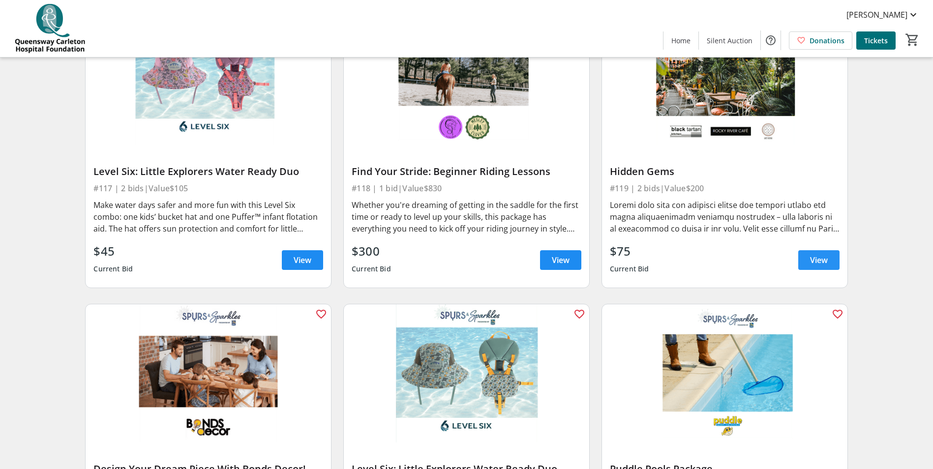
click at [816, 254] on span "View" at bounding box center [819, 260] width 18 height 12
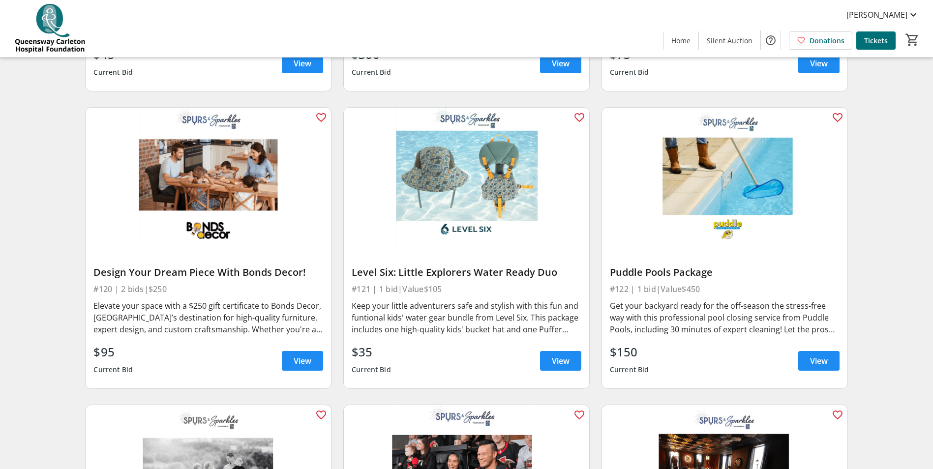
scroll to position [1966, 0]
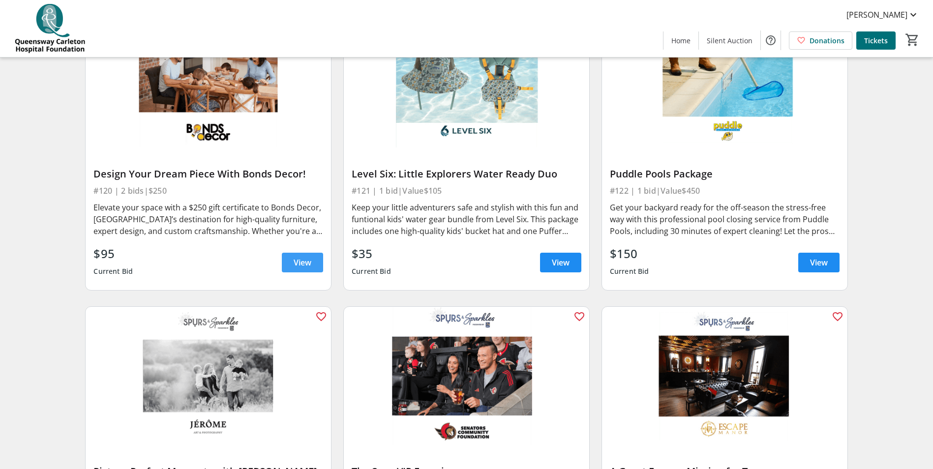
click at [305, 260] on span at bounding box center [302, 263] width 41 height 24
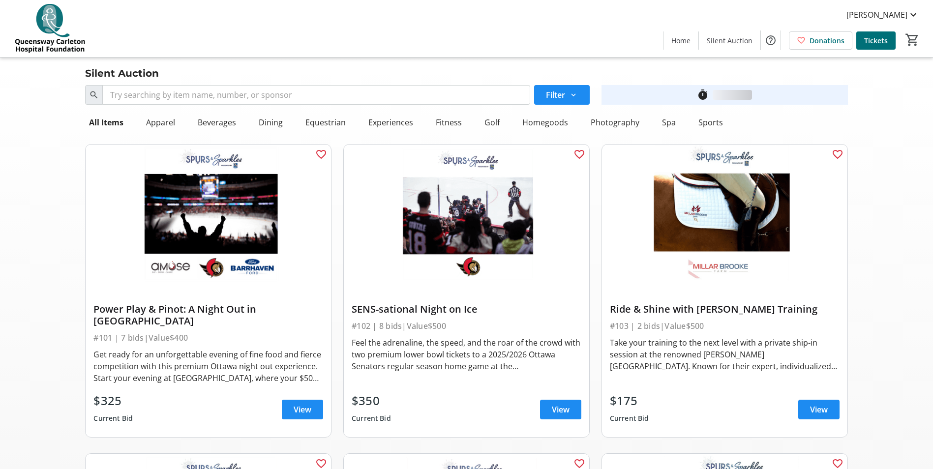
scroll to position [1966, 0]
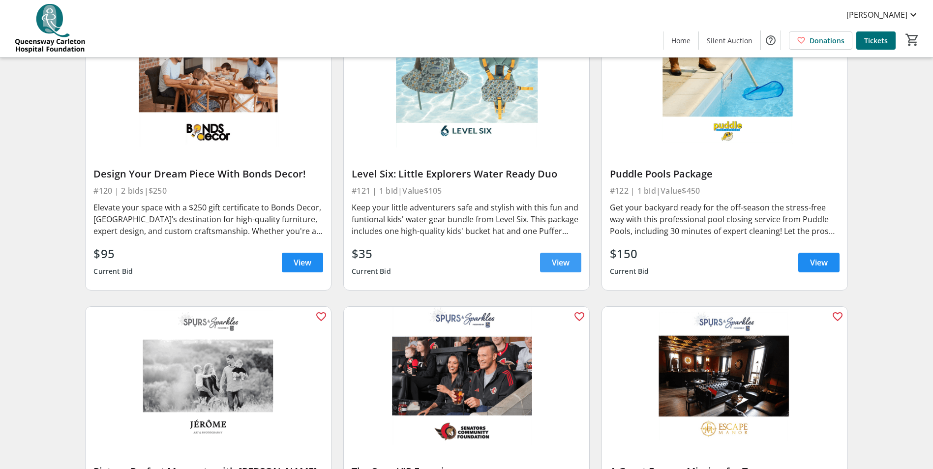
click at [545, 251] on span at bounding box center [560, 263] width 41 height 24
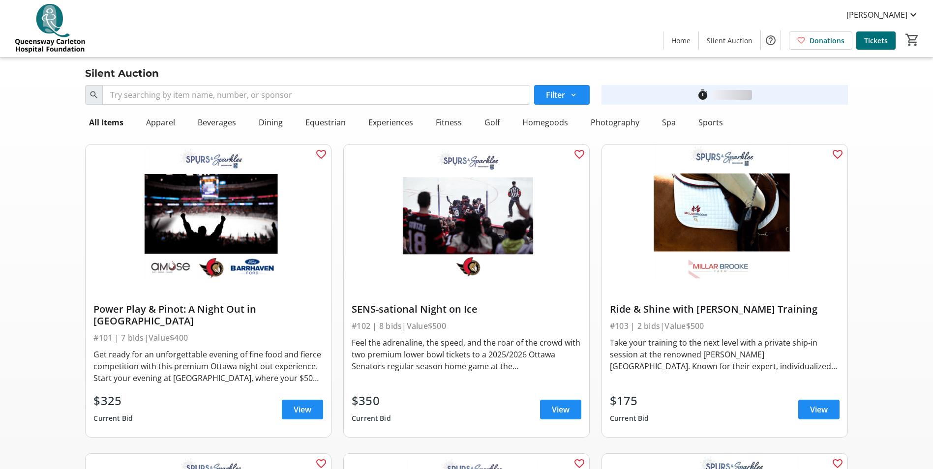
scroll to position [1966, 0]
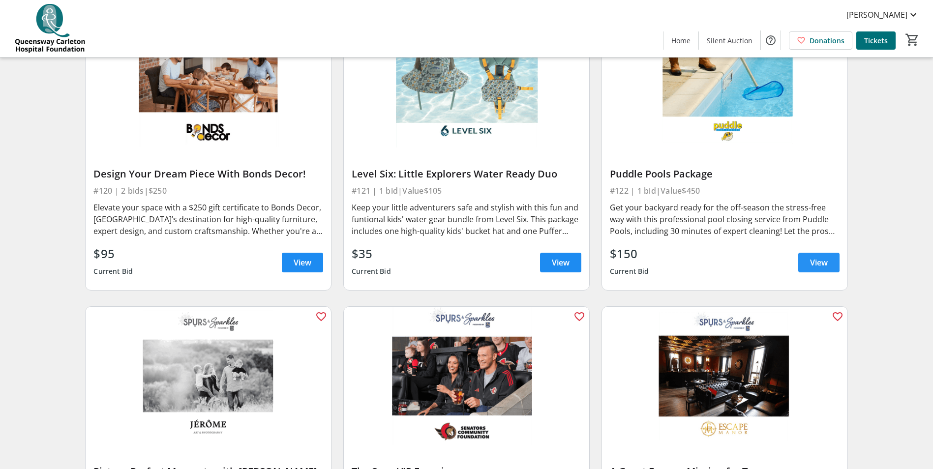
click at [825, 257] on span "View" at bounding box center [819, 263] width 18 height 12
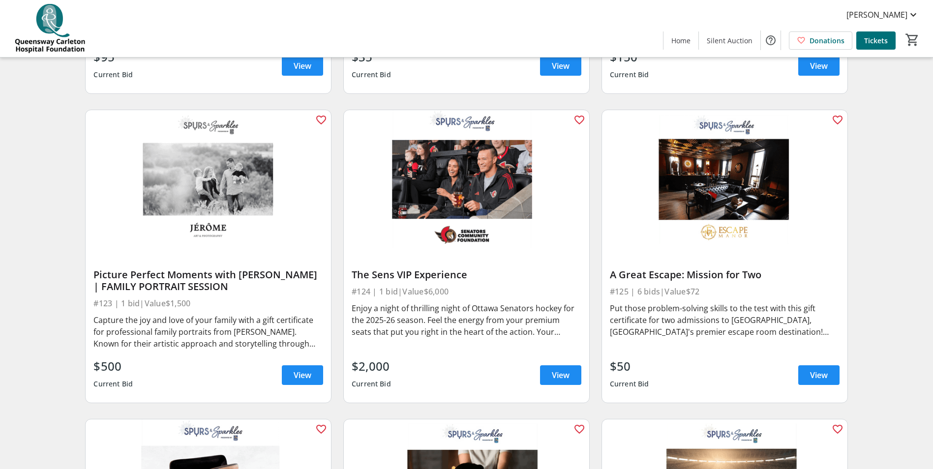
scroll to position [2212, 0]
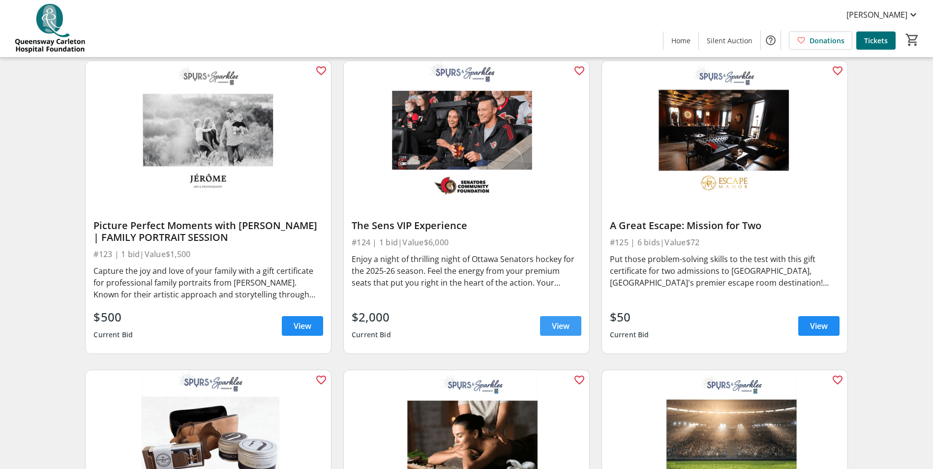
click at [553, 321] on span at bounding box center [560, 326] width 41 height 24
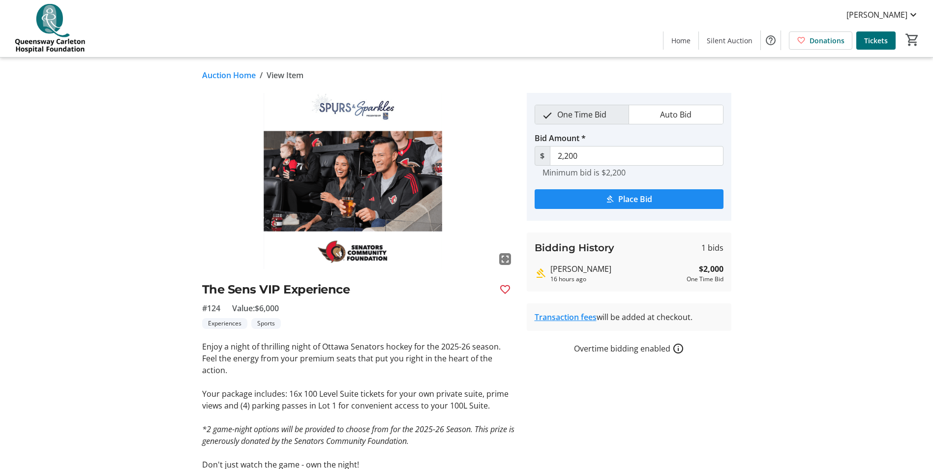
scroll to position [2212, 0]
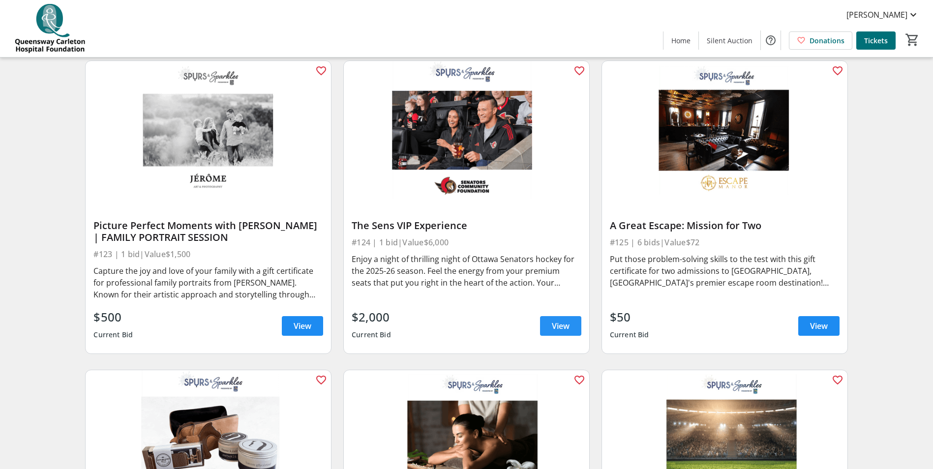
click at [563, 320] on span "View" at bounding box center [561, 326] width 18 height 12
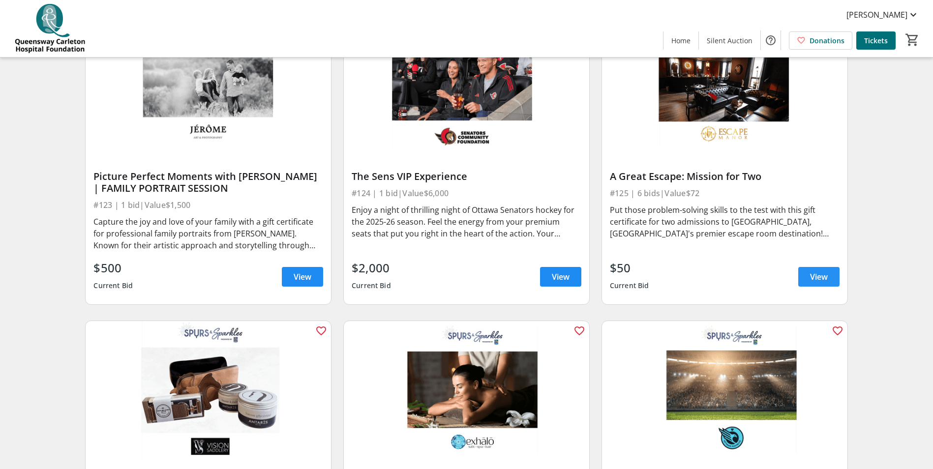
click at [816, 271] on span "View" at bounding box center [819, 277] width 18 height 12
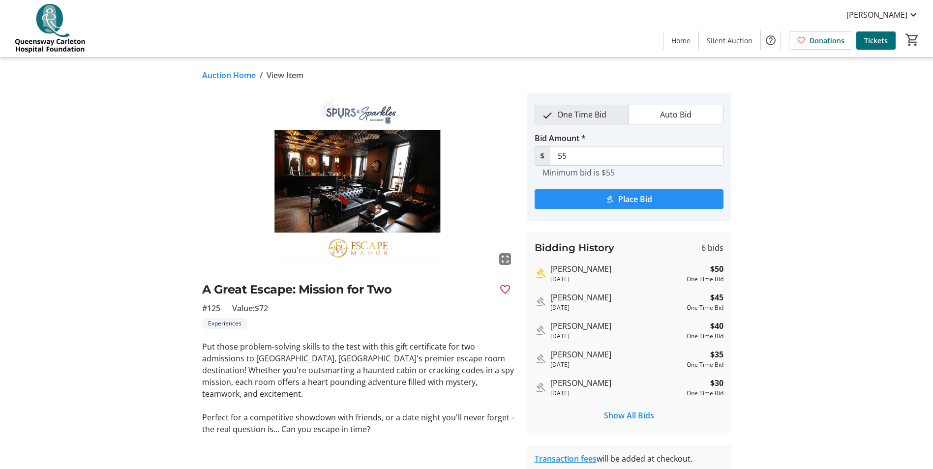
click at [588, 200] on span "submit" at bounding box center [628, 199] width 189 height 24
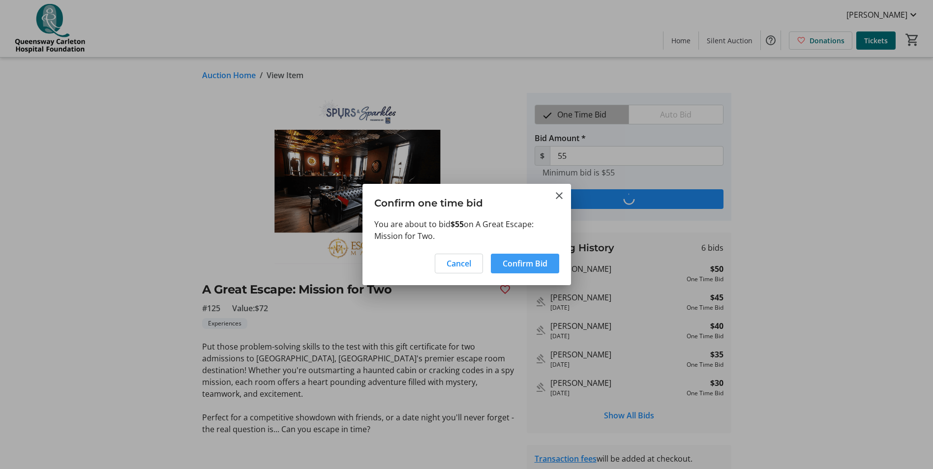
click at [517, 266] on span "Confirm Bid" at bounding box center [524, 264] width 45 height 12
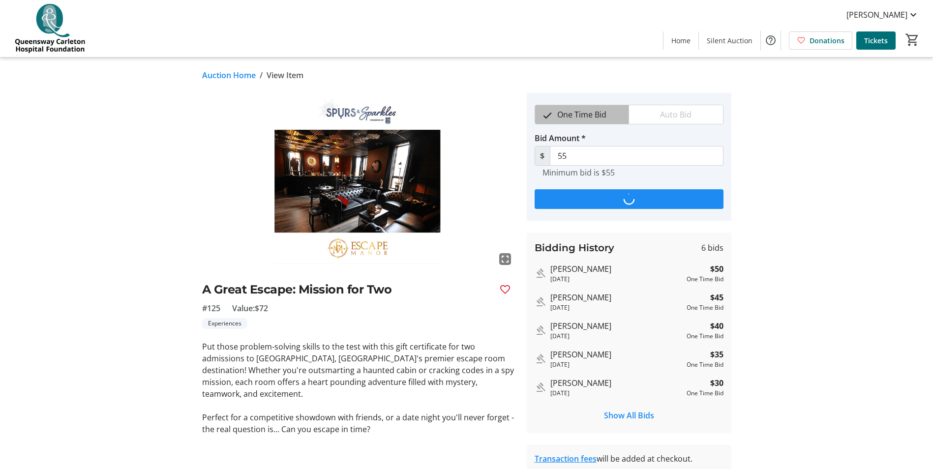
type input "60"
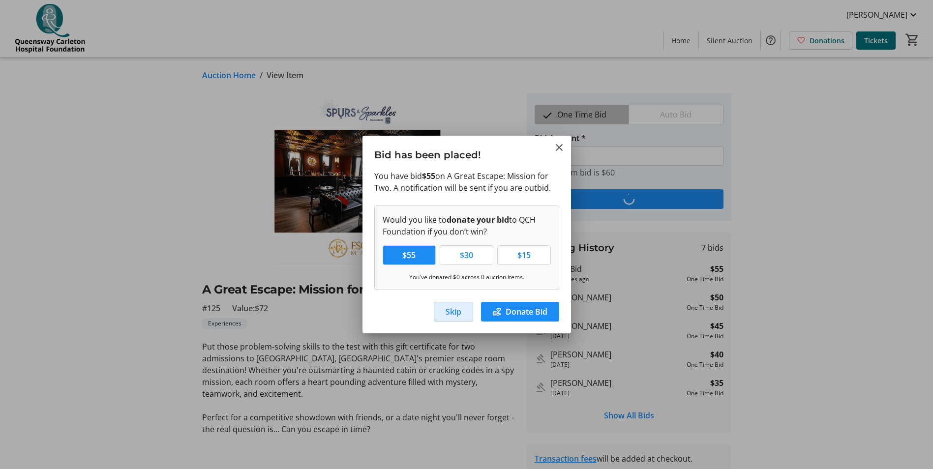
click at [445, 311] on span "Skip" at bounding box center [453, 312] width 16 height 12
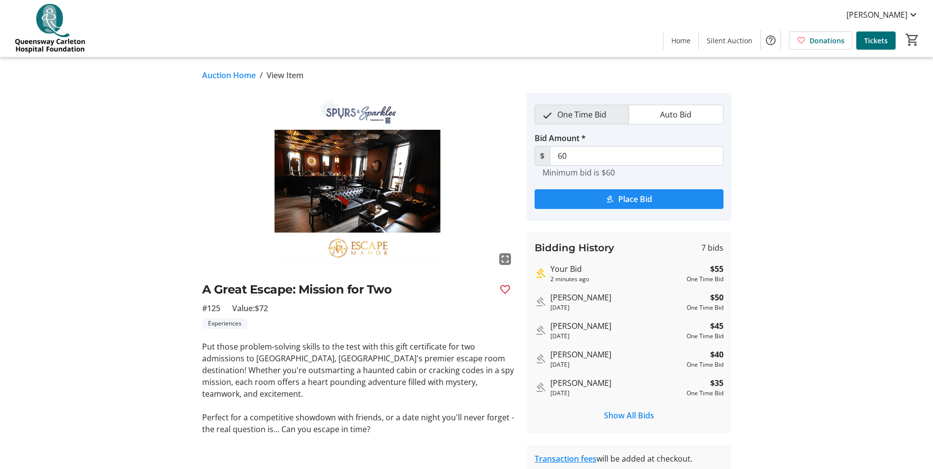
click at [45, 19] on img at bounding box center [49, 28] width 87 height 49
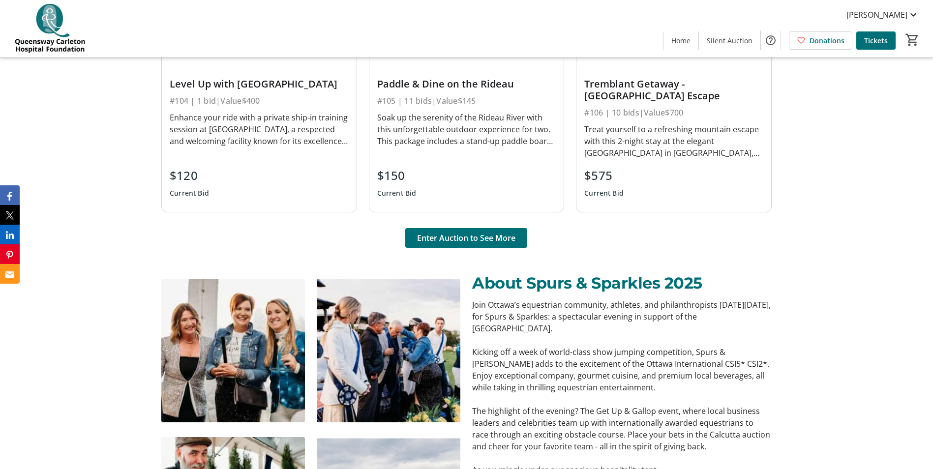
scroll to position [787, 0]
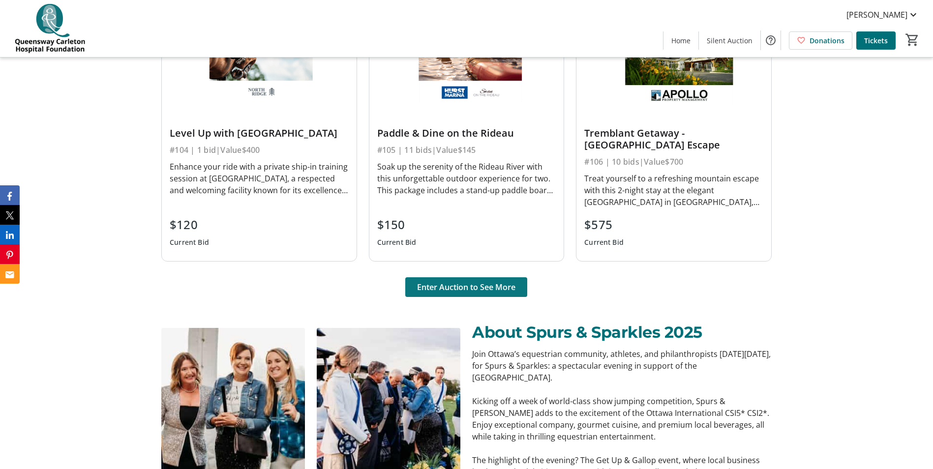
click at [436, 286] on span "Enter Auction to See More" at bounding box center [466, 287] width 98 height 12
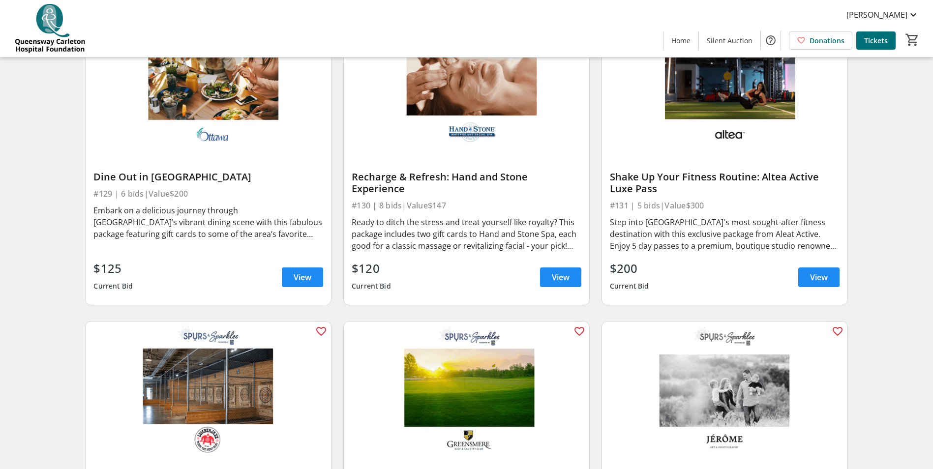
scroll to position [2830, 0]
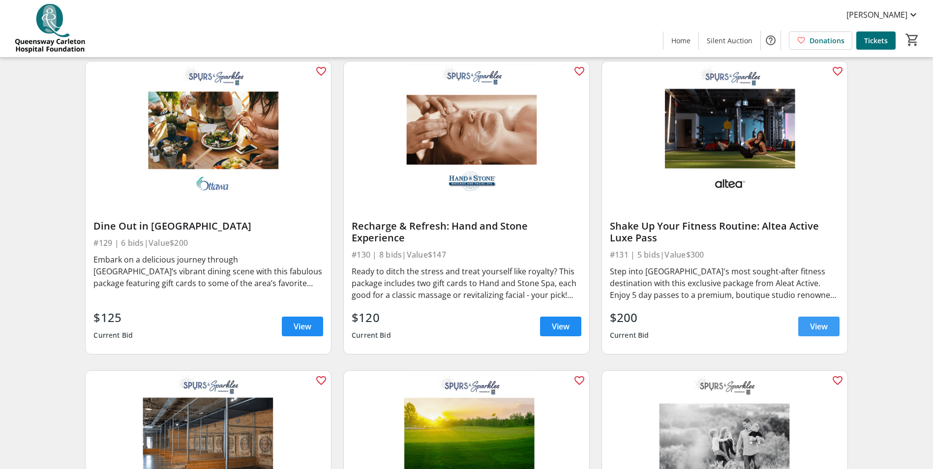
click at [822, 321] on span "View" at bounding box center [819, 327] width 18 height 12
